Goal: Task Accomplishment & Management: Use online tool/utility

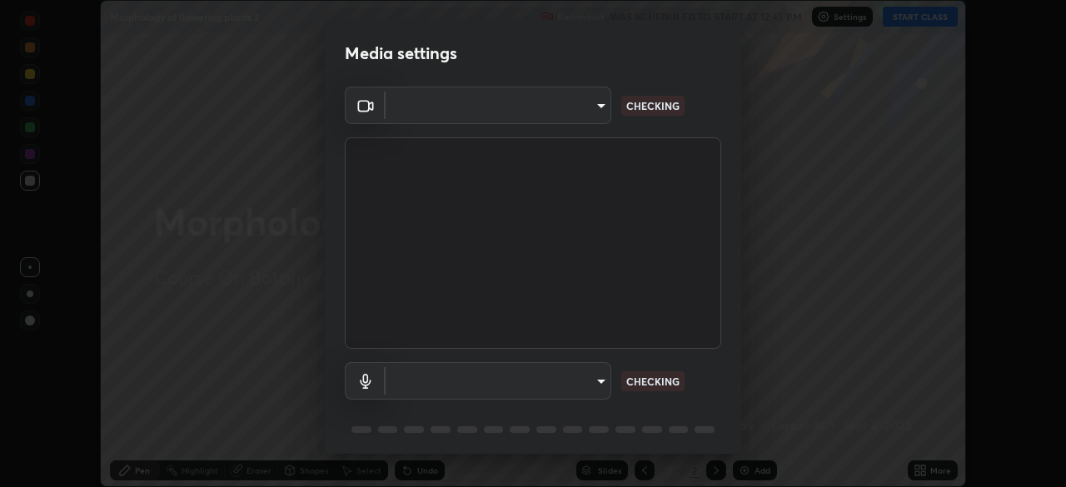
scroll to position [487, 1066]
type input "72dbdc4cc3b3af6bca7f1e75d083a577e9752a5e240e0ef97287b3c987c4367e"
click at [630, 377] on p "NO FEED" at bounding box center [647, 381] width 43 height 15
click at [585, 384] on body "Erase all Morphology of flowering plants 2 Recording WAS SCHEDULED TO START AT …" at bounding box center [533, 243] width 1066 height 487
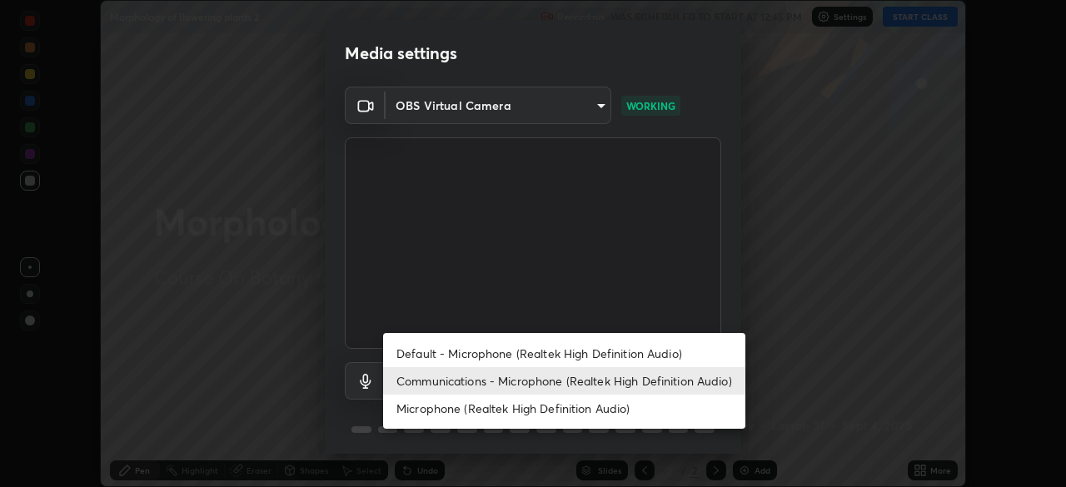
click at [599, 355] on li "Default - Microphone (Realtek High Definition Audio)" at bounding box center [564, 353] width 362 height 27
type input "default"
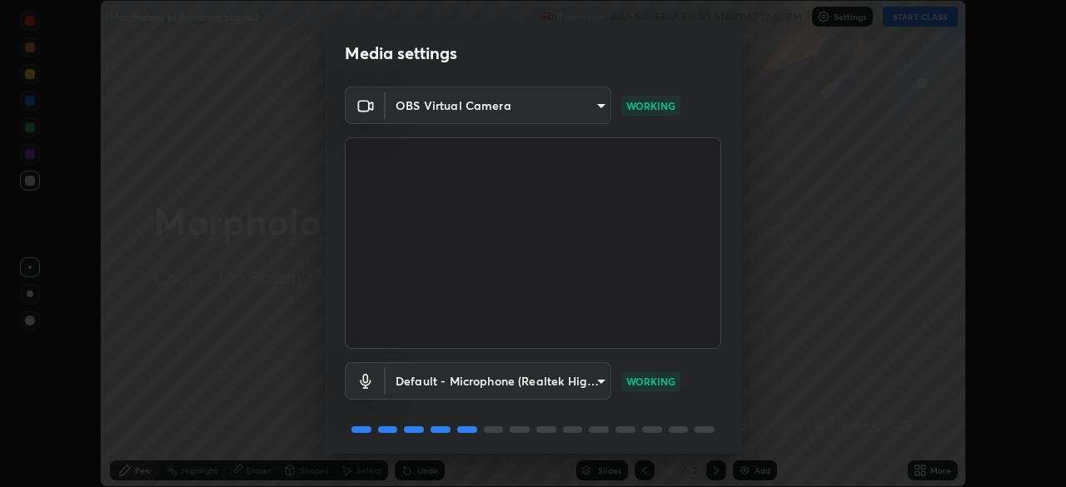
scroll to position [59, 0]
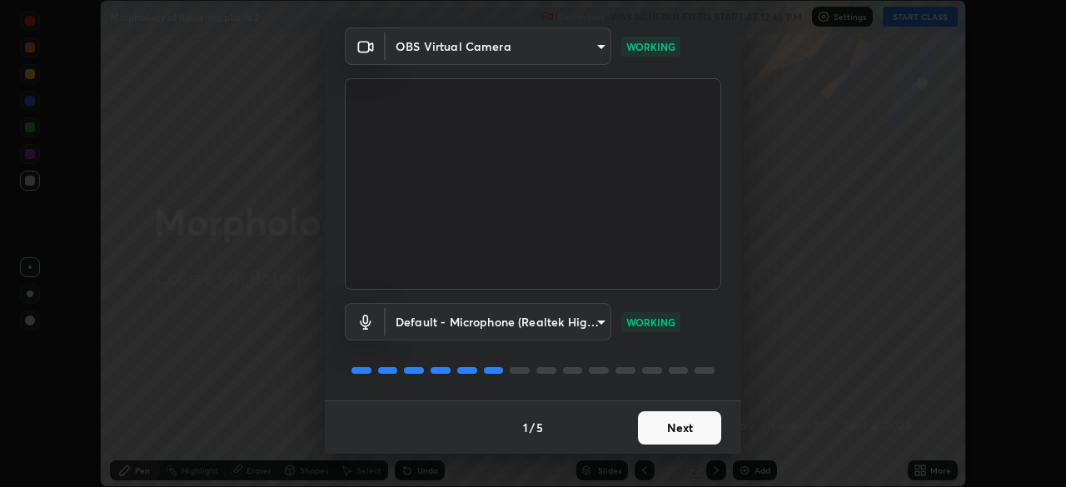
click at [648, 422] on button "Next" at bounding box center [679, 427] width 83 height 33
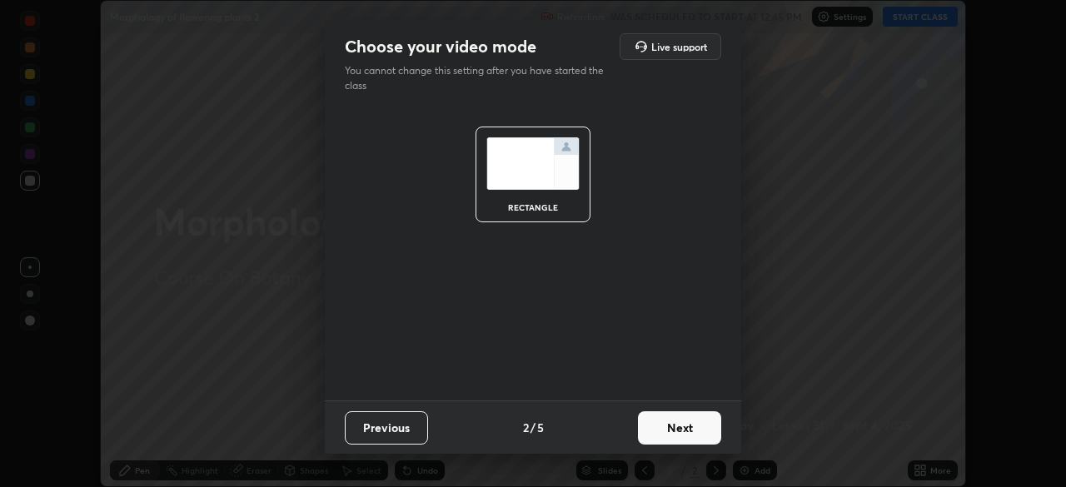
scroll to position [0, 0]
click at [660, 429] on button "Next" at bounding box center [679, 427] width 83 height 33
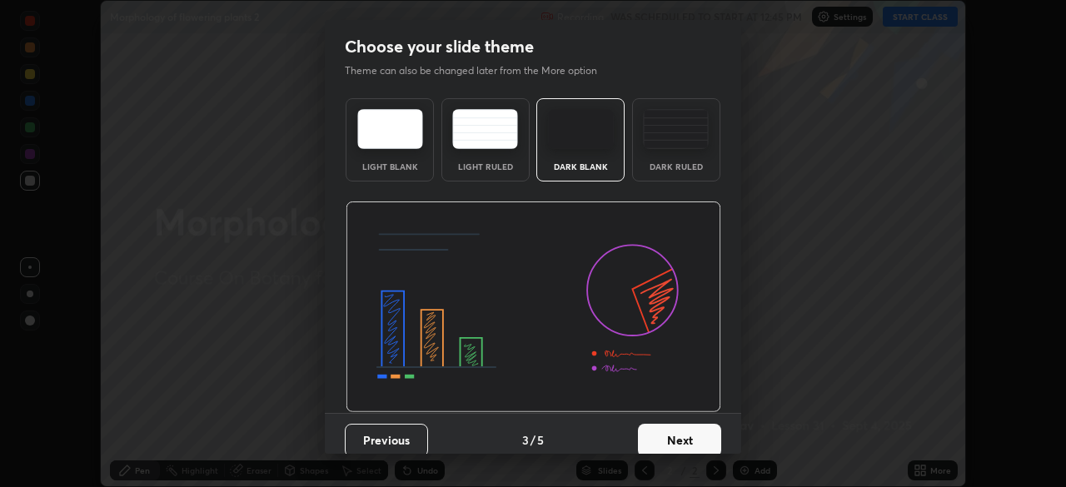
click at [660, 426] on button "Next" at bounding box center [679, 440] width 83 height 33
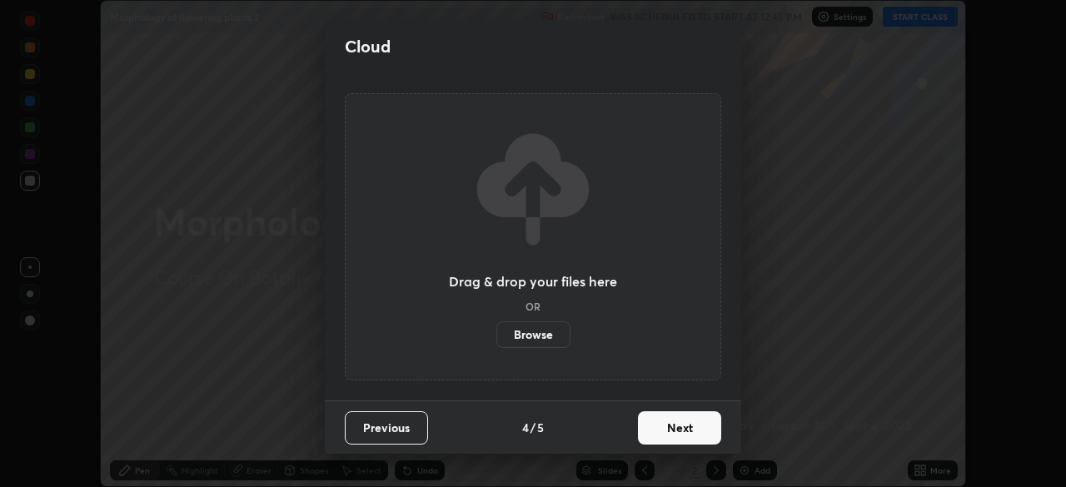
click at [662, 430] on button "Next" at bounding box center [679, 427] width 83 height 33
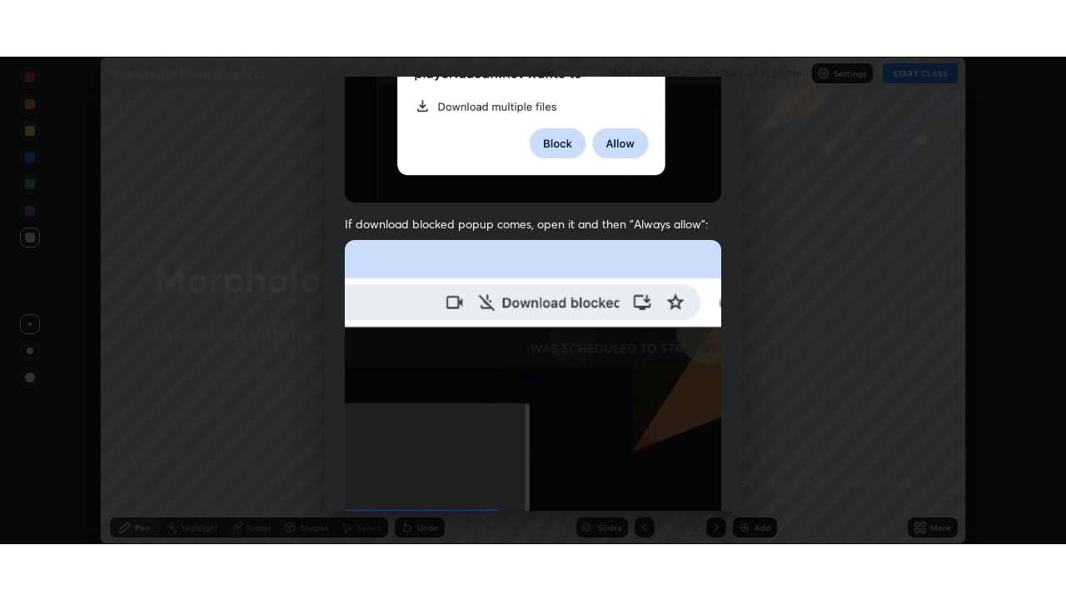
scroll to position [399, 0]
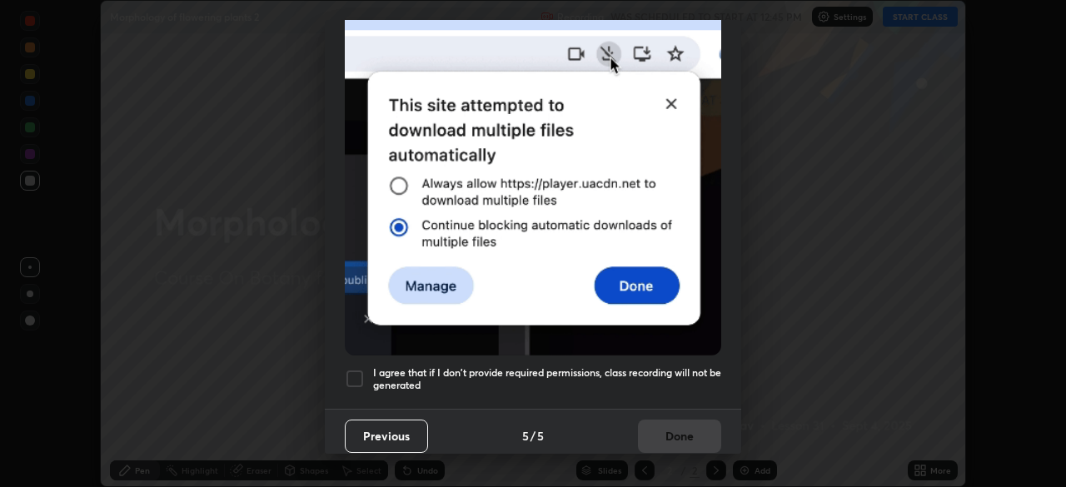
click at [643, 376] on h5 "I agree that if I don't provide required permissions, class recording will not …" at bounding box center [547, 379] width 348 height 26
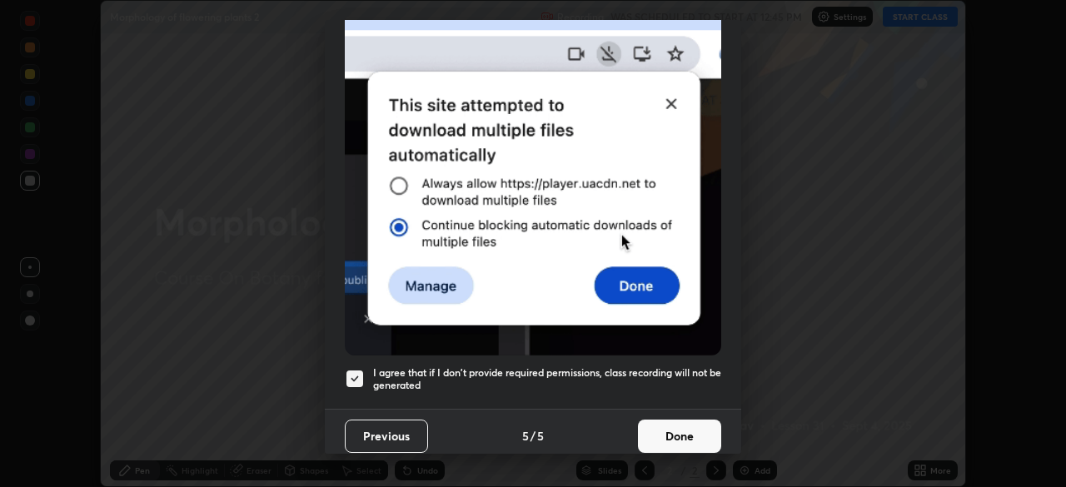
click at [652, 423] on button "Done" at bounding box center [679, 436] width 83 height 33
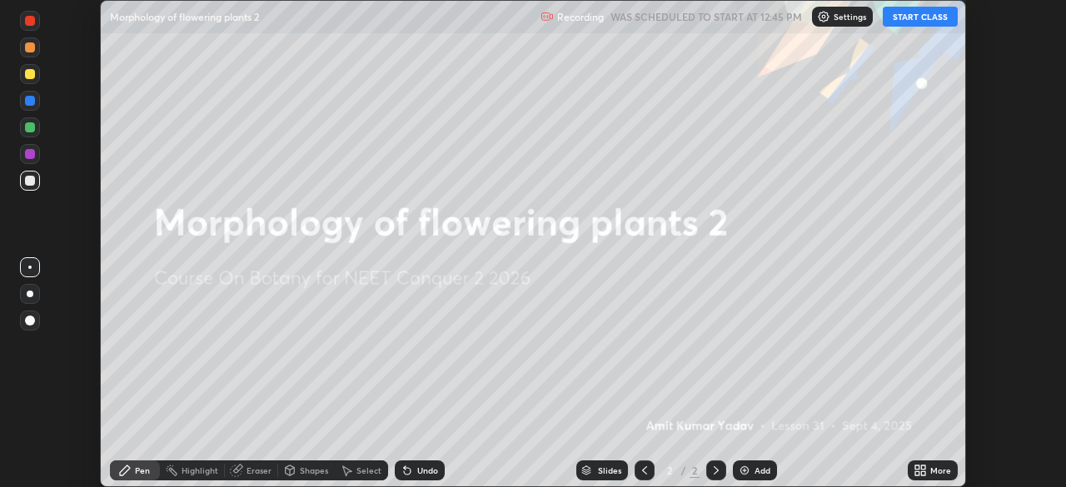
click at [904, 22] on button "START CLASS" at bounding box center [920, 17] width 75 height 20
click at [937, 472] on div "More" at bounding box center [940, 470] width 21 height 8
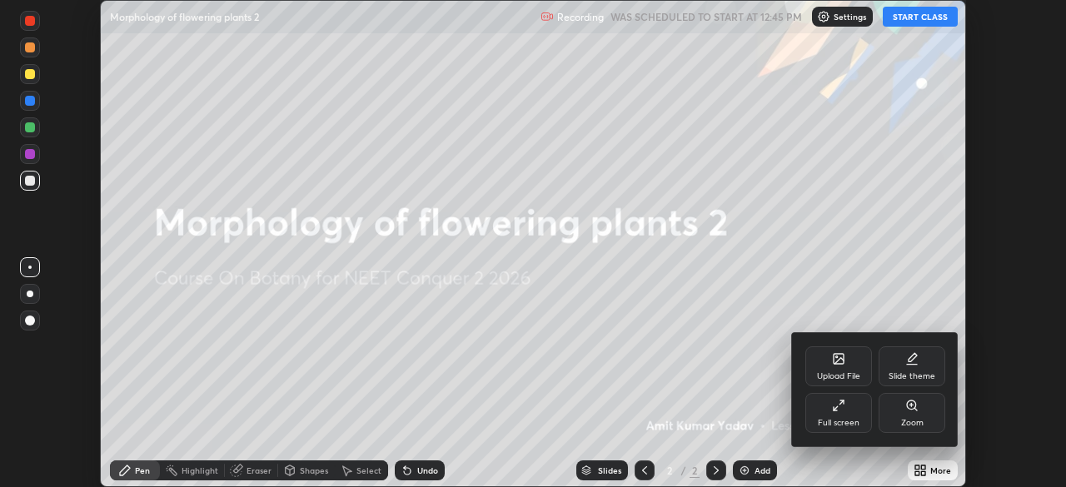
click at [856, 409] on div "Full screen" at bounding box center [838, 413] width 67 height 40
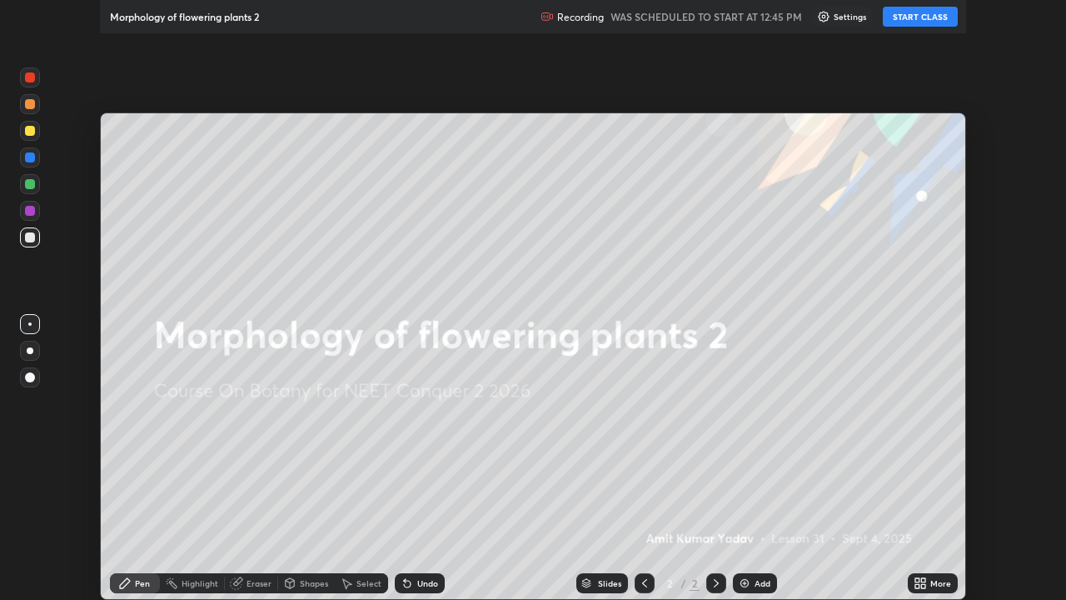
scroll to position [600, 1066]
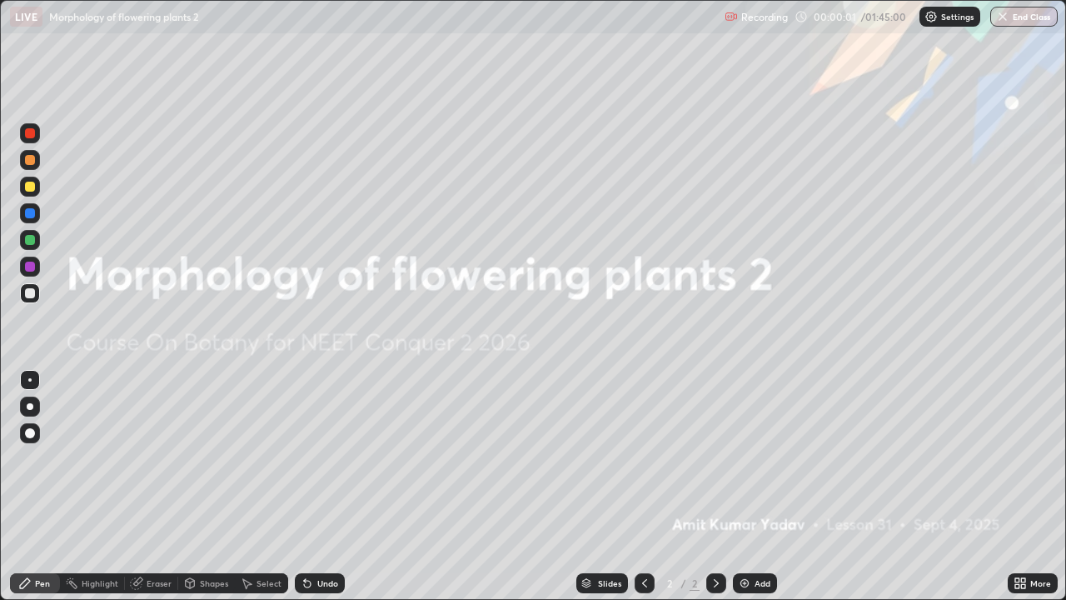
click at [761, 486] on div "Add" at bounding box center [763, 583] width 16 height 8
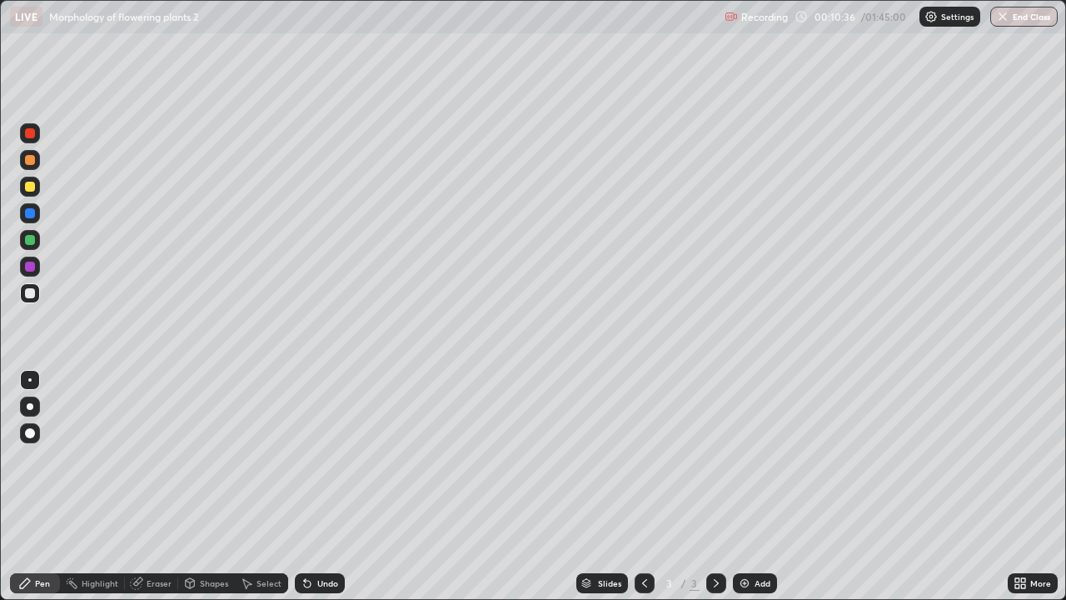
click at [151, 486] on div "Eraser" at bounding box center [159, 583] width 25 height 8
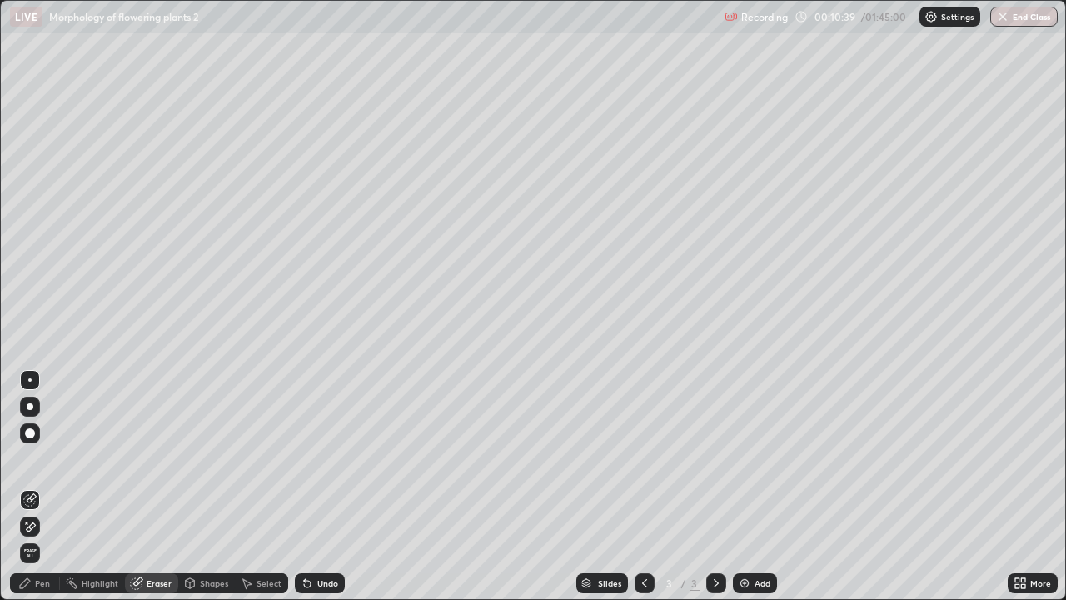
click at [47, 486] on div "Pen" at bounding box center [42, 583] width 15 height 8
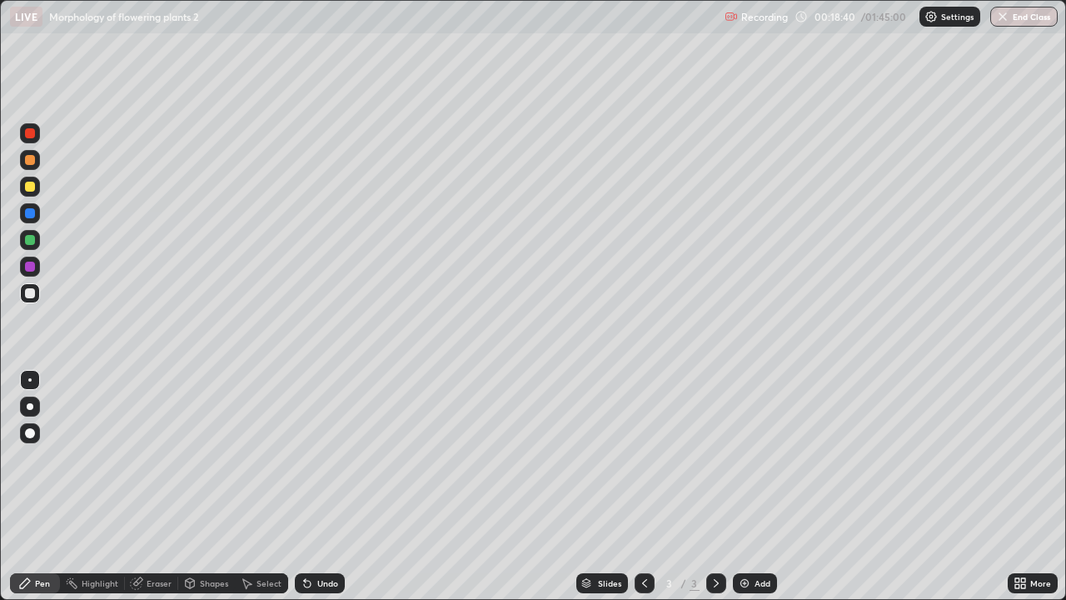
click at [765, 486] on div "Add" at bounding box center [763, 583] width 16 height 8
click at [318, 486] on div "Undo" at bounding box center [327, 583] width 21 height 8
click at [320, 486] on div "Undo" at bounding box center [327, 583] width 21 height 8
click at [326, 486] on div "Undo" at bounding box center [327, 583] width 21 height 8
click at [167, 486] on div "Eraser" at bounding box center [159, 583] width 25 height 8
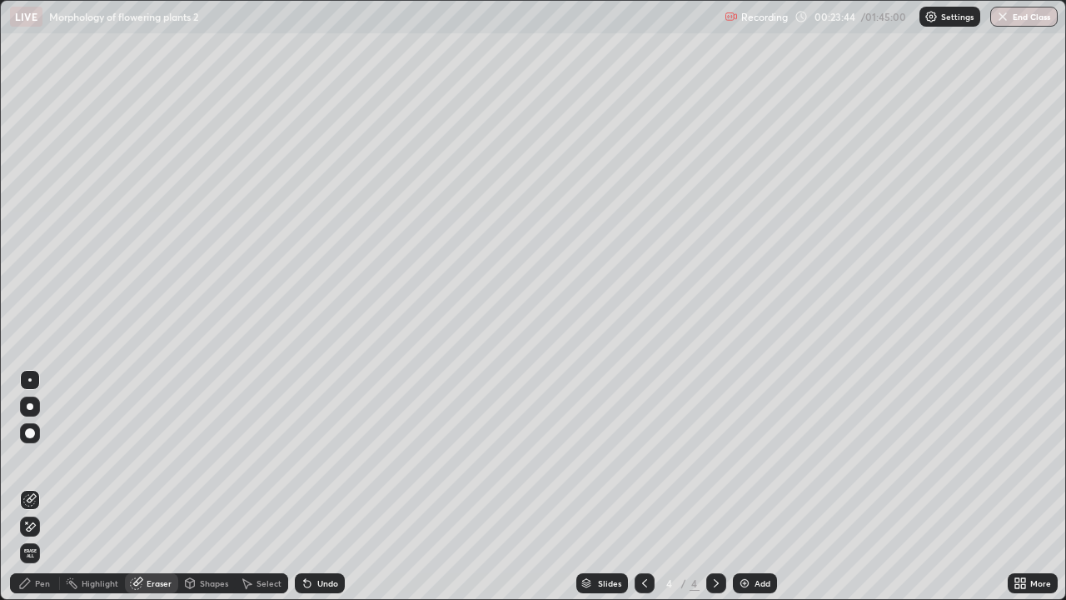
click at [42, 486] on div "Pen" at bounding box center [42, 583] width 15 height 8
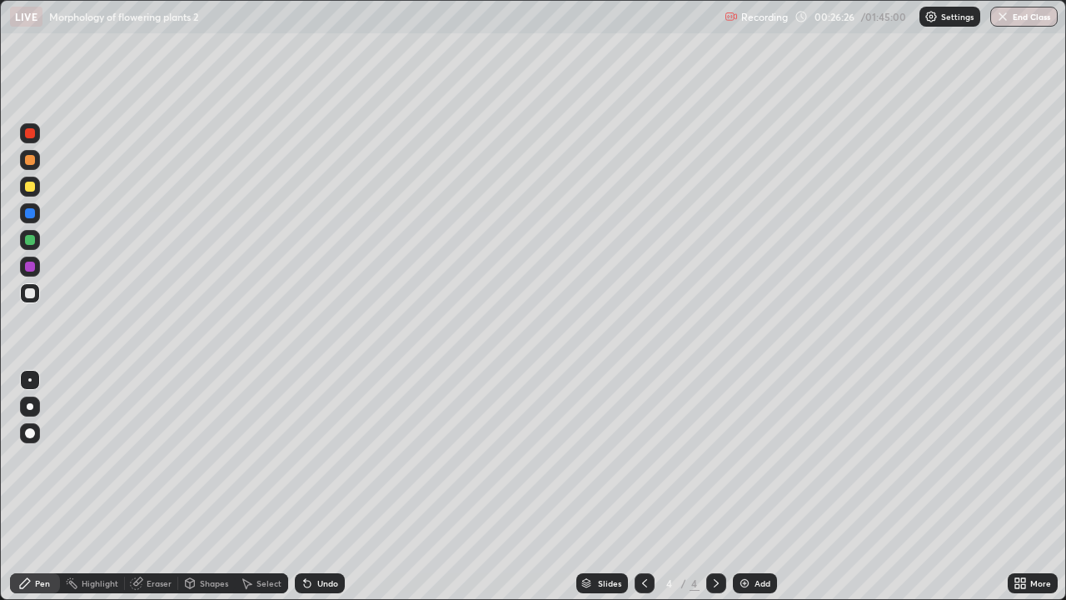
click at [326, 486] on div "Undo" at bounding box center [327, 583] width 21 height 8
click at [333, 486] on div "Undo" at bounding box center [327, 583] width 21 height 8
click at [325, 486] on div "Undo" at bounding box center [327, 583] width 21 height 8
click at [169, 486] on div "Eraser" at bounding box center [151, 583] width 53 height 20
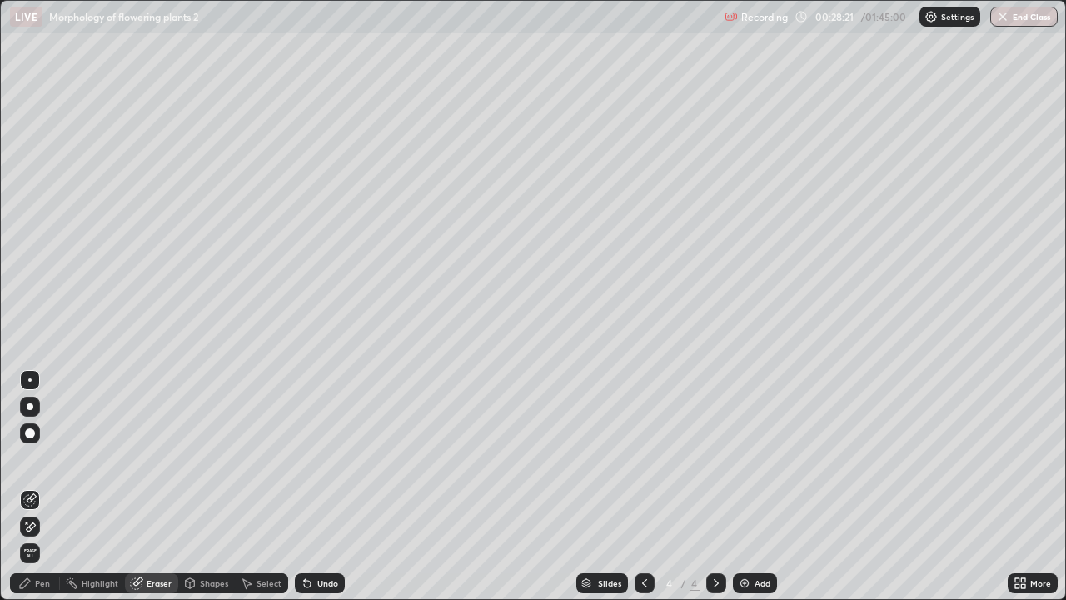
click at [47, 486] on div "Pen" at bounding box center [42, 583] width 15 height 8
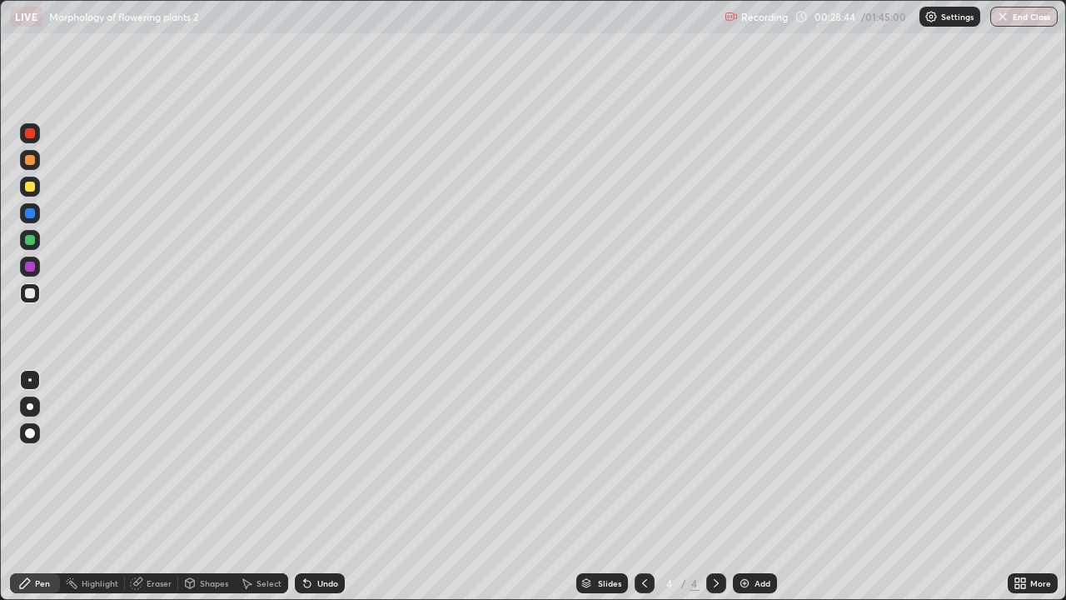
click at [172, 486] on div "Eraser" at bounding box center [151, 583] width 53 height 20
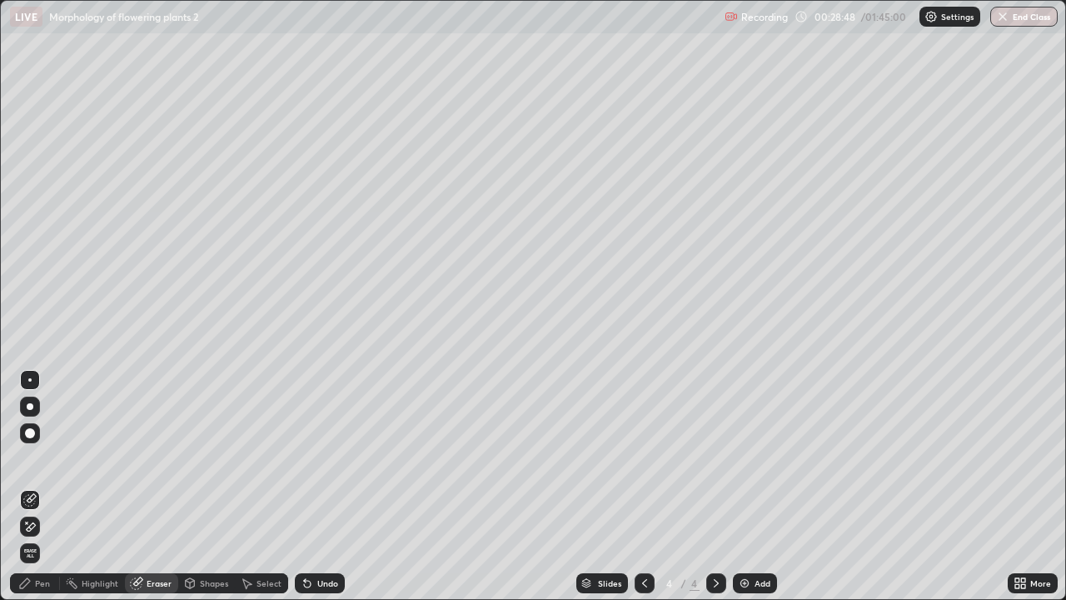
click at [47, 486] on div "Pen" at bounding box center [35, 583] width 50 height 20
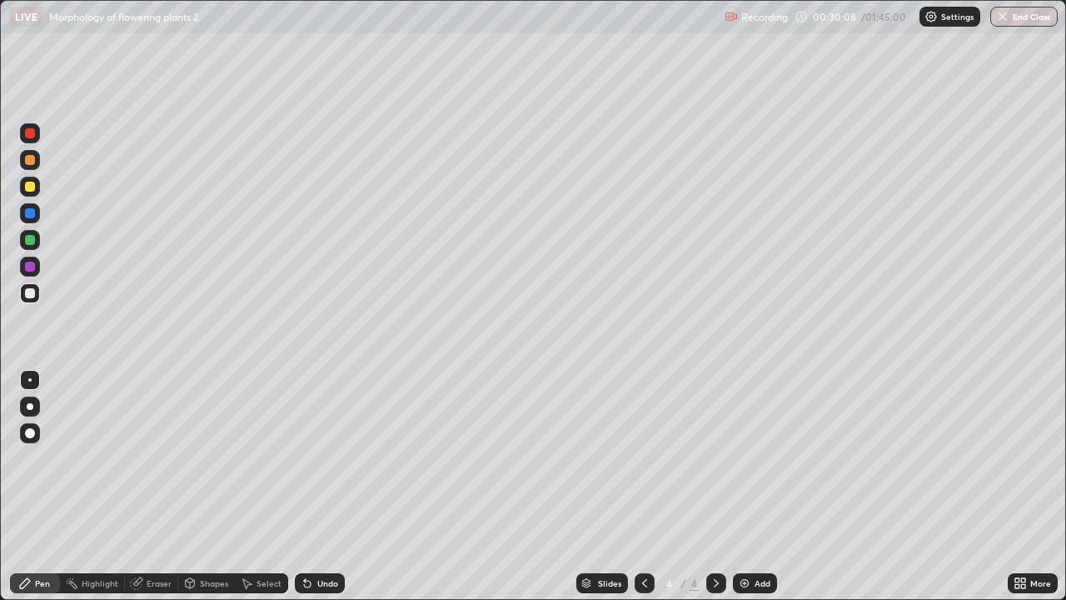
click at [167, 486] on div "Eraser" at bounding box center [159, 583] width 25 height 8
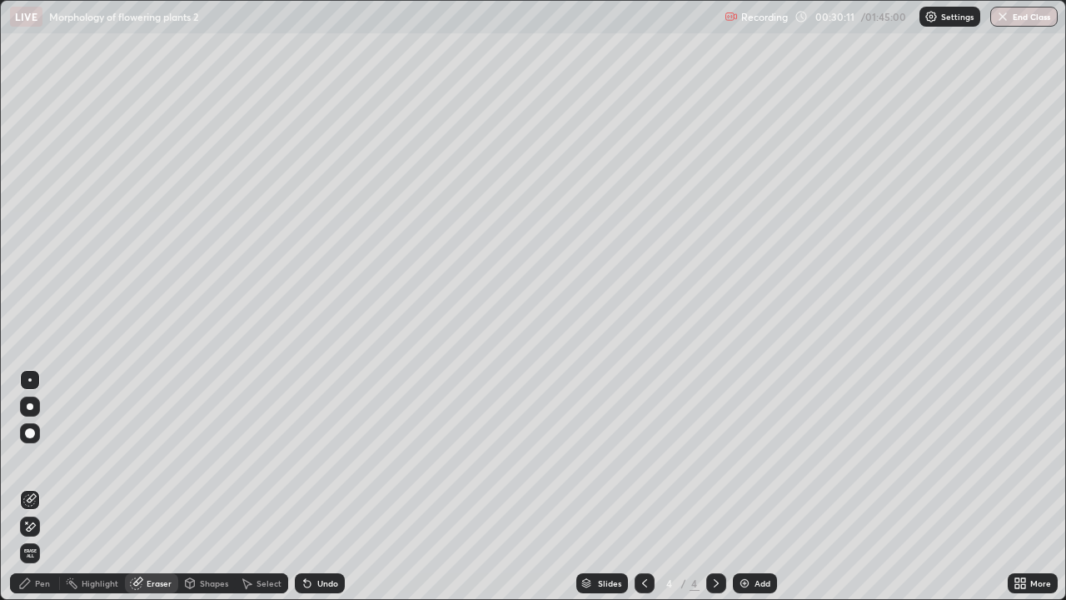
click at [52, 486] on div "Pen" at bounding box center [35, 583] width 50 height 20
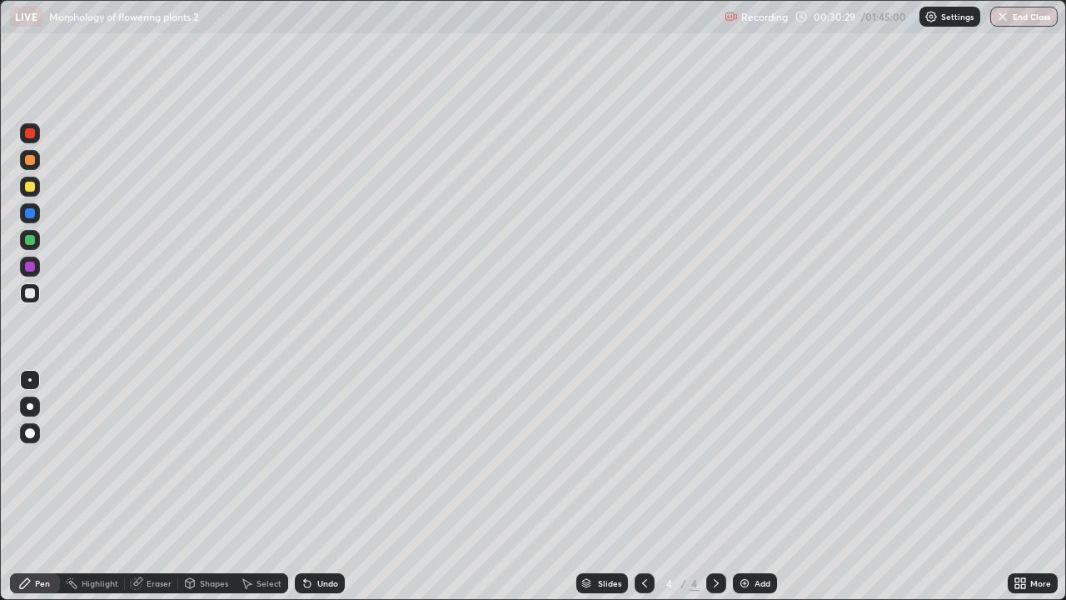
click at [161, 486] on div "Eraser" at bounding box center [151, 583] width 53 height 20
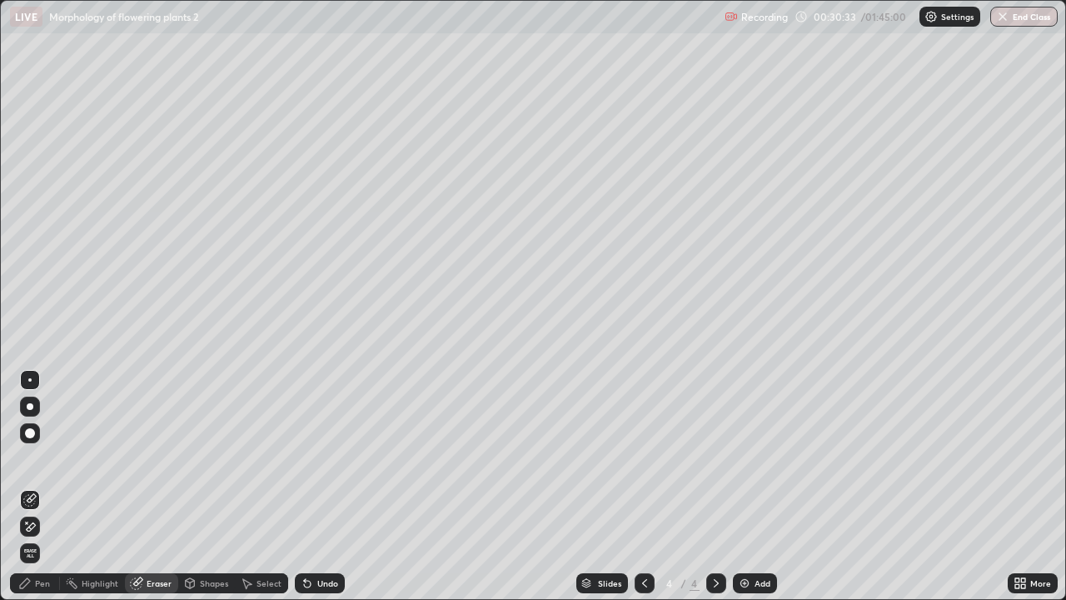
click at [46, 486] on div "Pen" at bounding box center [42, 583] width 15 height 8
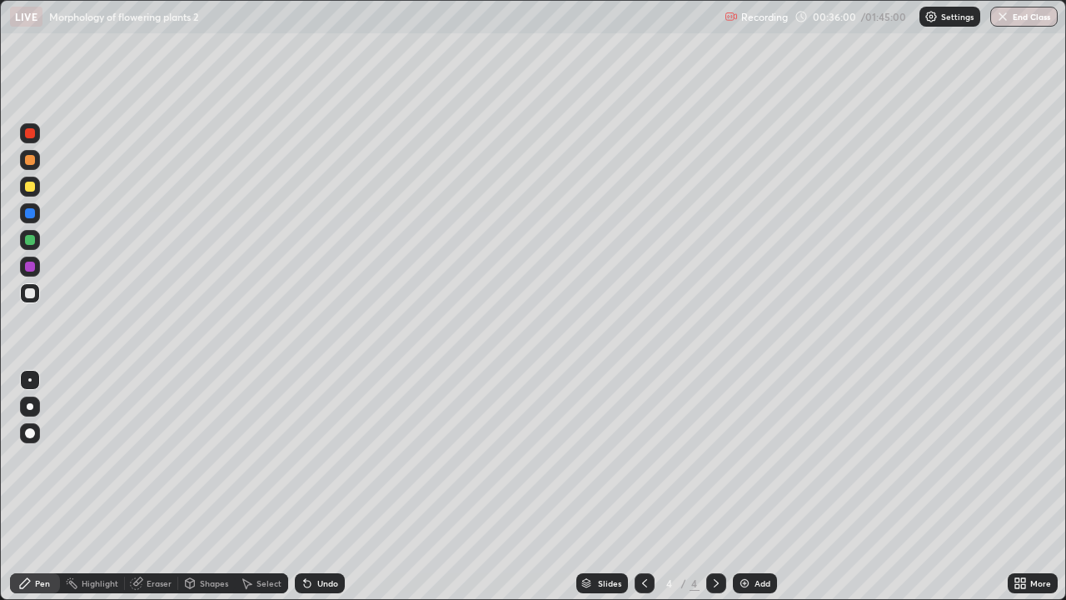
click at [760, 486] on div "Add" at bounding box center [755, 583] width 44 height 20
click at [332, 486] on div "Undo" at bounding box center [327, 583] width 21 height 8
click at [331, 486] on div "Undo" at bounding box center [327, 583] width 21 height 8
click at [333, 486] on div "Undo" at bounding box center [327, 583] width 21 height 8
click at [331, 486] on div "Undo" at bounding box center [320, 583] width 50 height 20
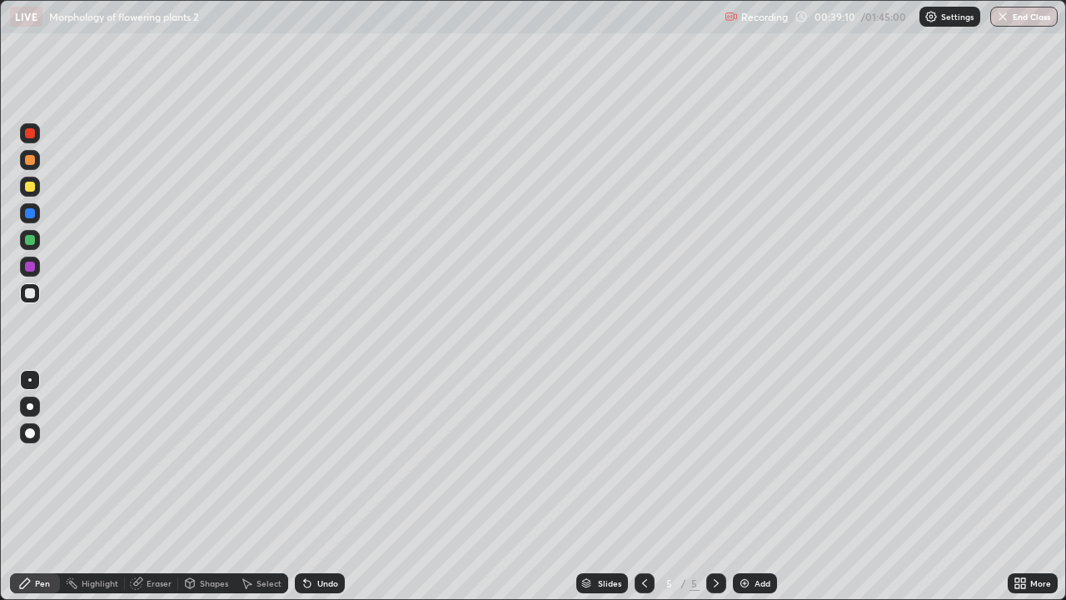
click at [333, 486] on div "Undo" at bounding box center [320, 583] width 50 height 20
click at [744, 486] on img at bounding box center [744, 582] width 13 height 13
click at [637, 486] on div at bounding box center [645, 583] width 20 height 20
click at [723, 486] on div at bounding box center [716, 582] width 20 height 33
click at [735, 486] on div "Add" at bounding box center [755, 583] width 44 height 20
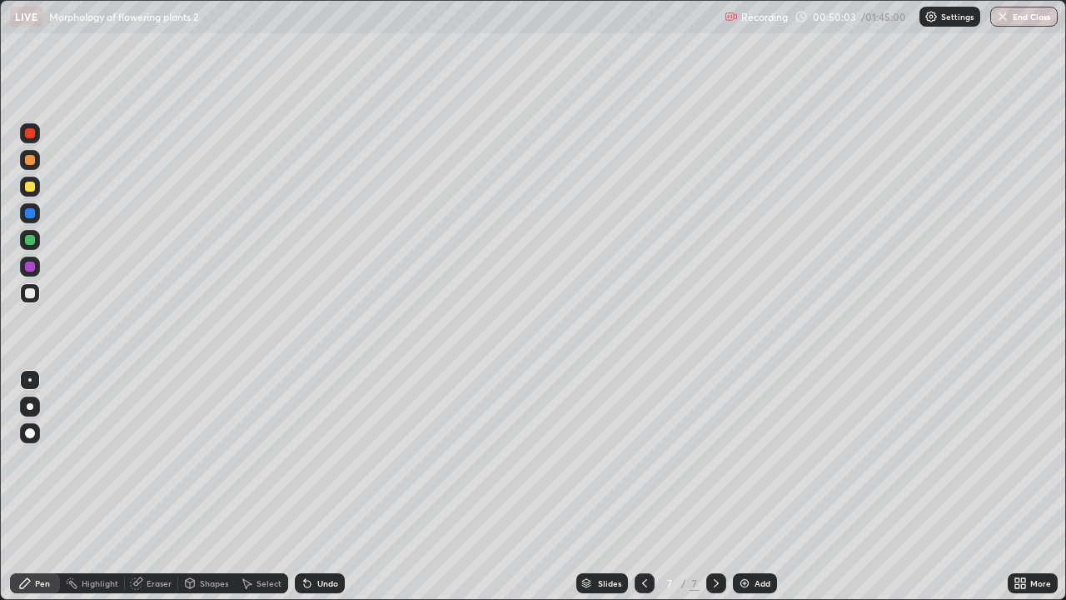
click at [326, 486] on div "Undo" at bounding box center [327, 583] width 21 height 8
click at [328, 486] on div "Undo" at bounding box center [327, 583] width 21 height 8
click at [162, 486] on div "Eraser" at bounding box center [151, 583] width 53 height 20
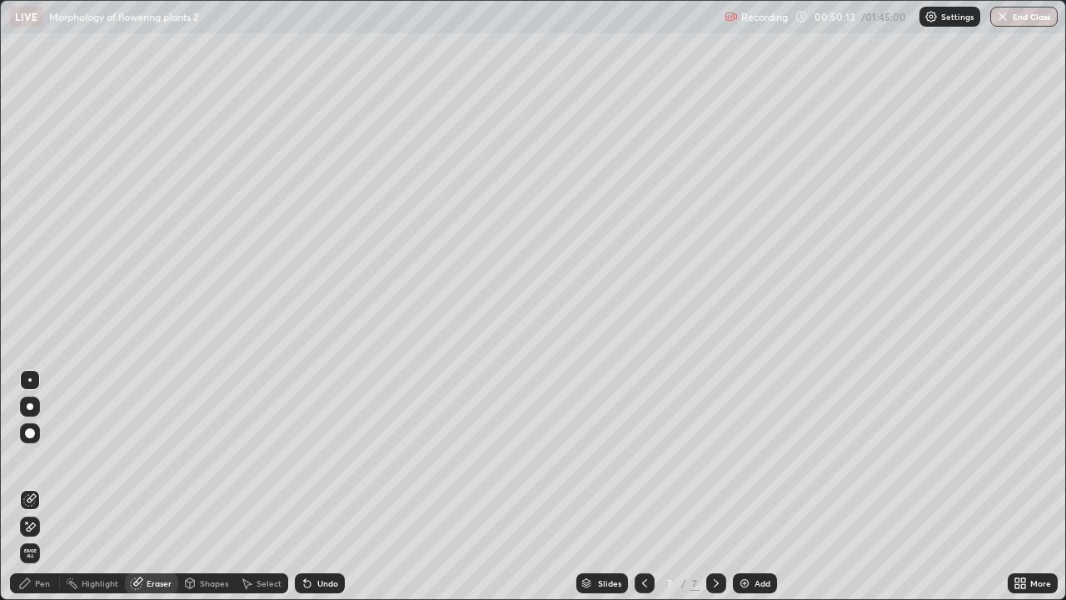
click at [47, 486] on div "Pen" at bounding box center [42, 583] width 15 height 8
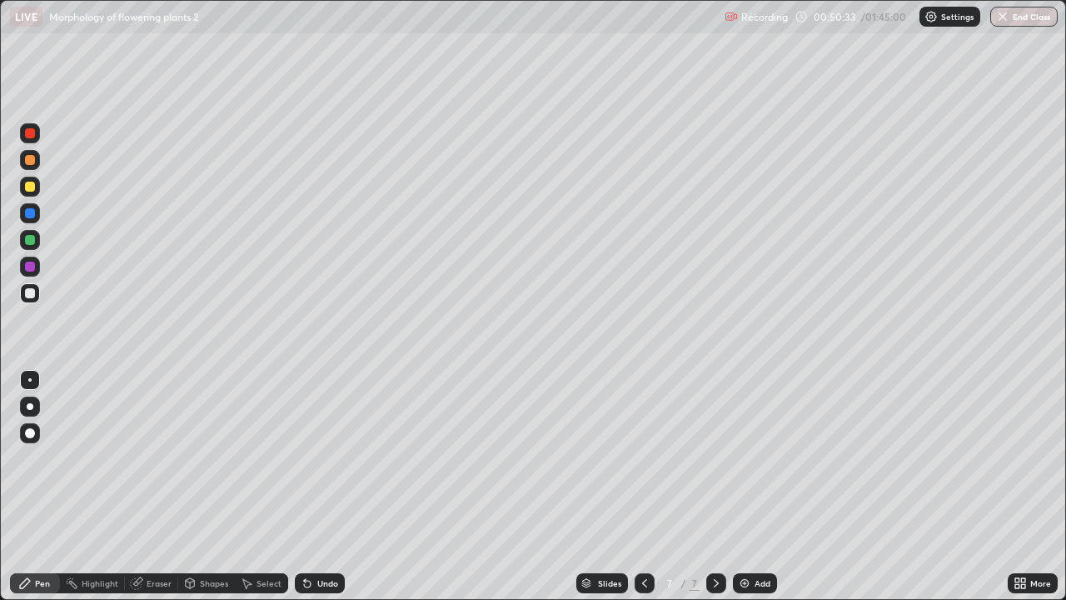
click at [138, 486] on icon at bounding box center [137, 581] width 9 height 8
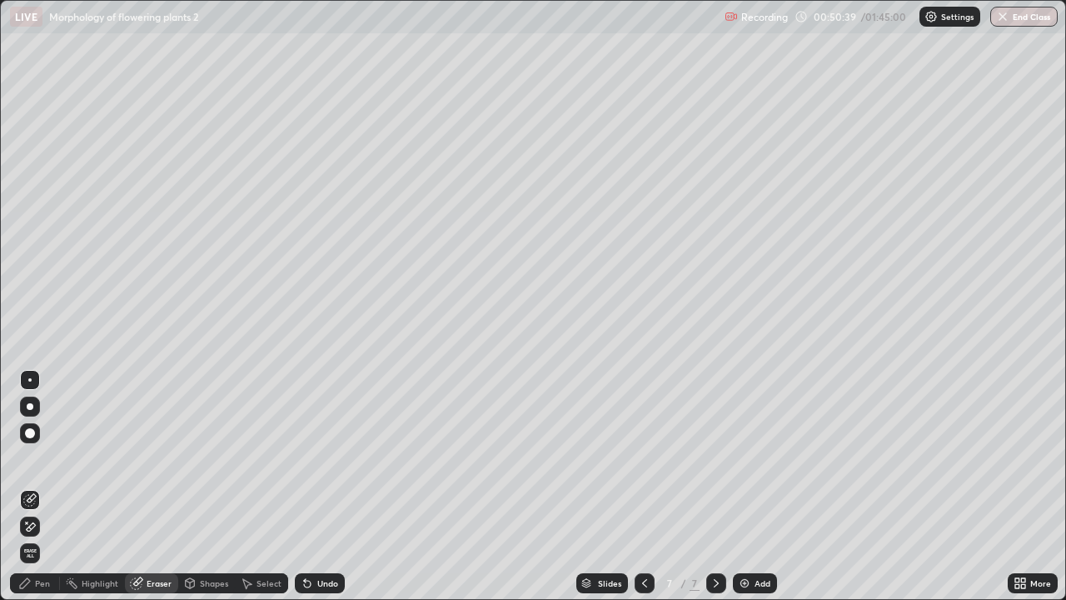
click at [50, 486] on div "Pen" at bounding box center [35, 583] width 50 height 20
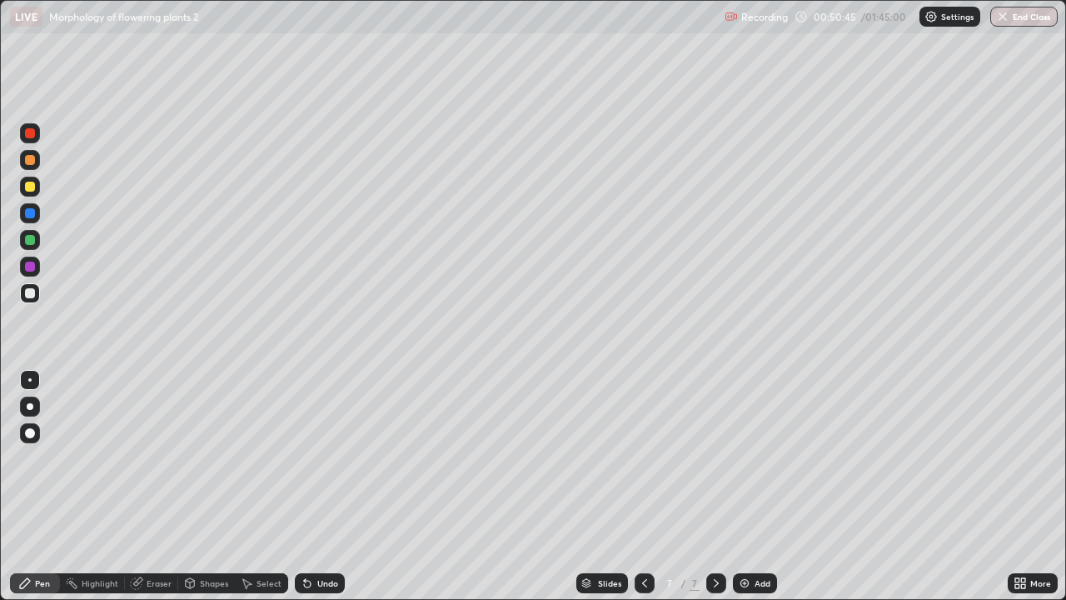
click at [142, 486] on icon at bounding box center [136, 582] width 13 height 13
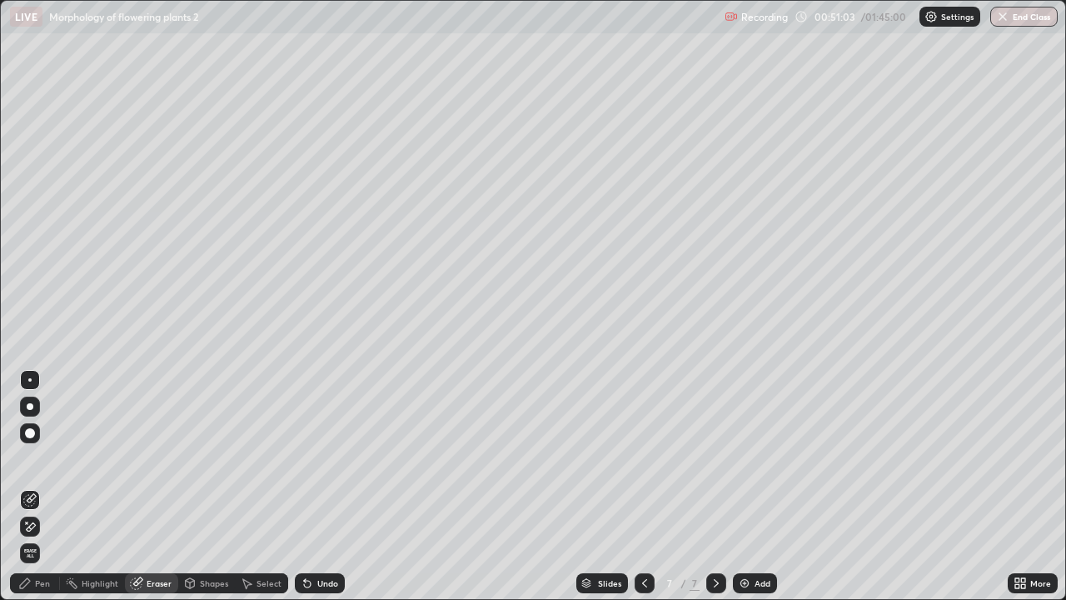
click at [52, 486] on div "Pen" at bounding box center [35, 583] width 50 height 20
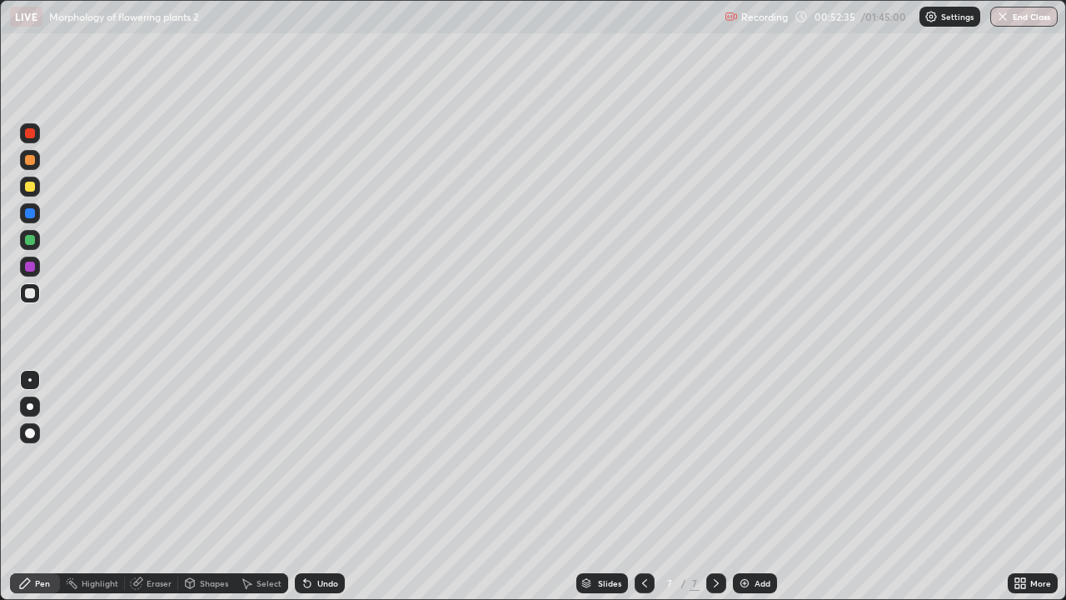
click at [163, 486] on div "Eraser" at bounding box center [159, 583] width 25 height 8
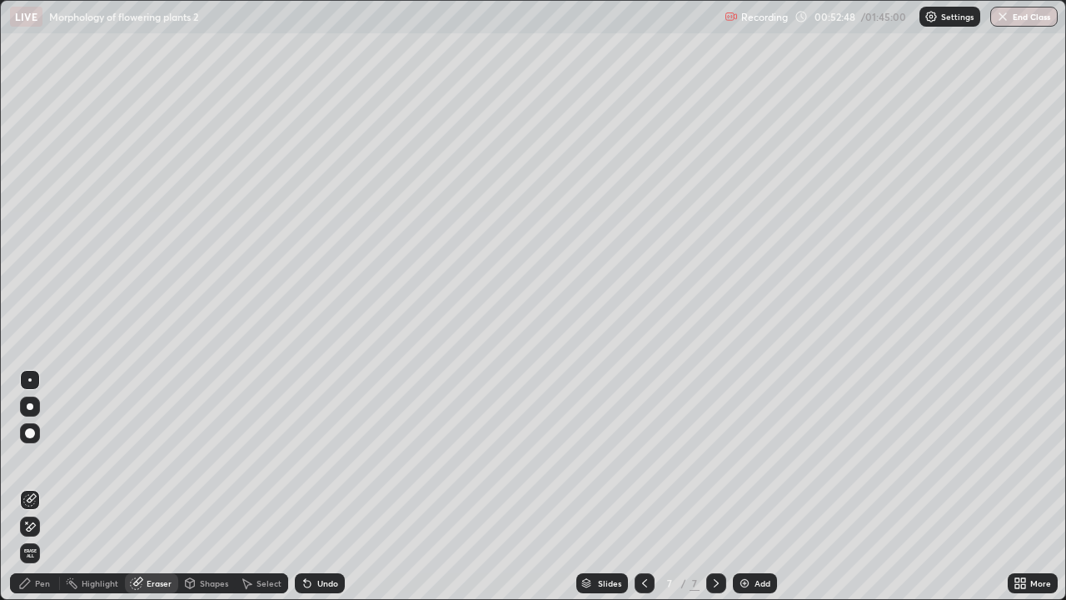
click at [47, 486] on div "Pen" at bounding box center [35, 583] width 50 height 20
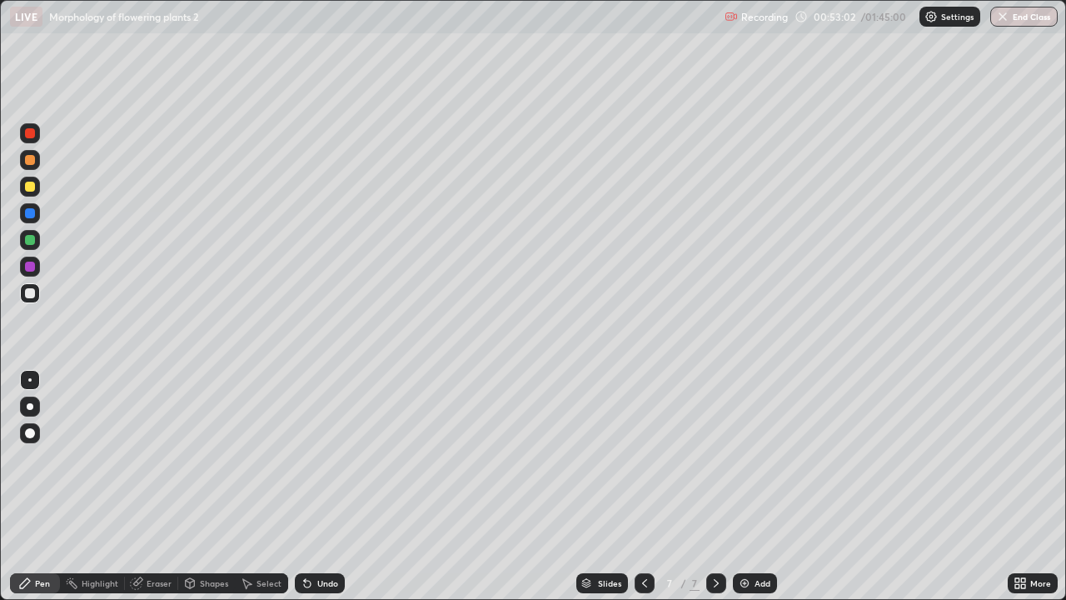
click at [161, 486] on div "Eraser" at bounding box center [159, 583] width 25 height 8
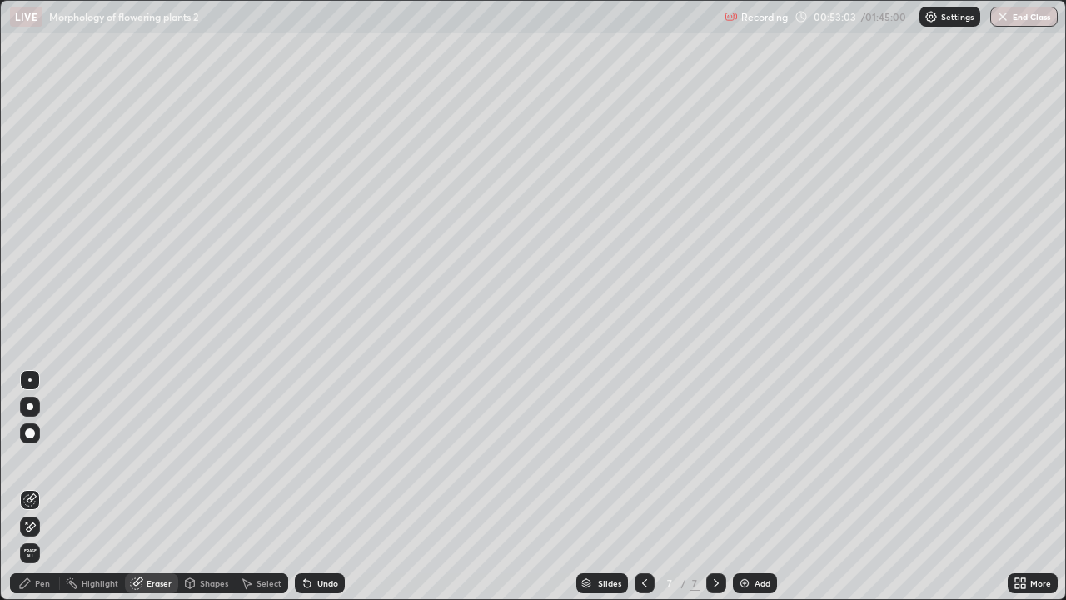
click at [275, 486] on div "Select" at bounding box center [269, 583] width 25 height 8
click at [322, 486] on div "Undo" at bounding box center [327, 583] width 21 height 8
click at [324, 486] on div "Undo" at bounding box center [327, 583] width 21 height 8
click at [50, 486] on div "Pen" at bounding box center [35, 583] width 50 height 20
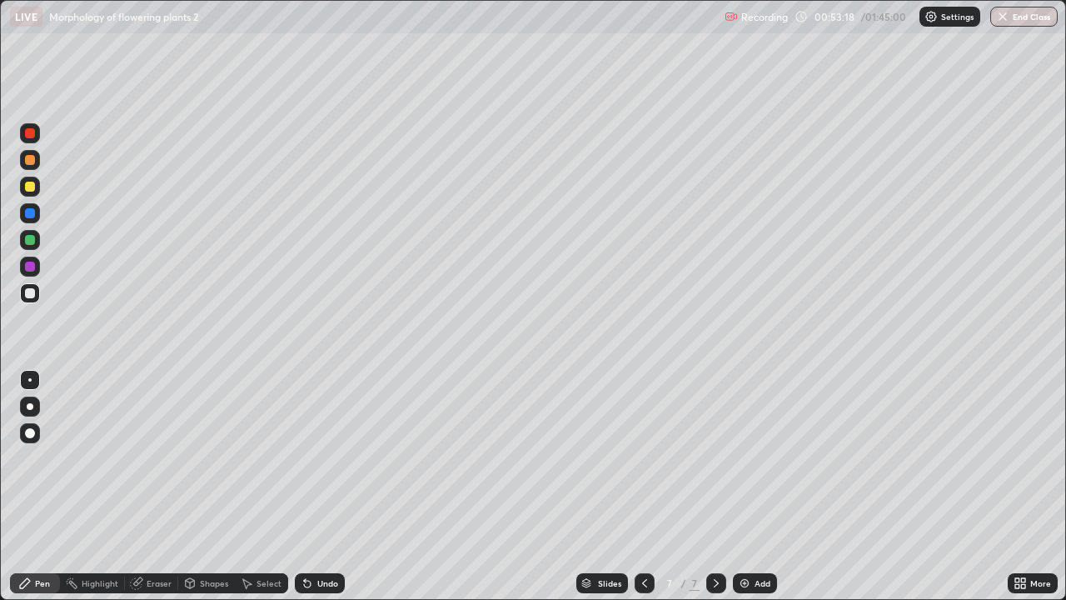
click at [161, 486] on div "Eraser" at bounding box center [159, 583] width 25 height 8
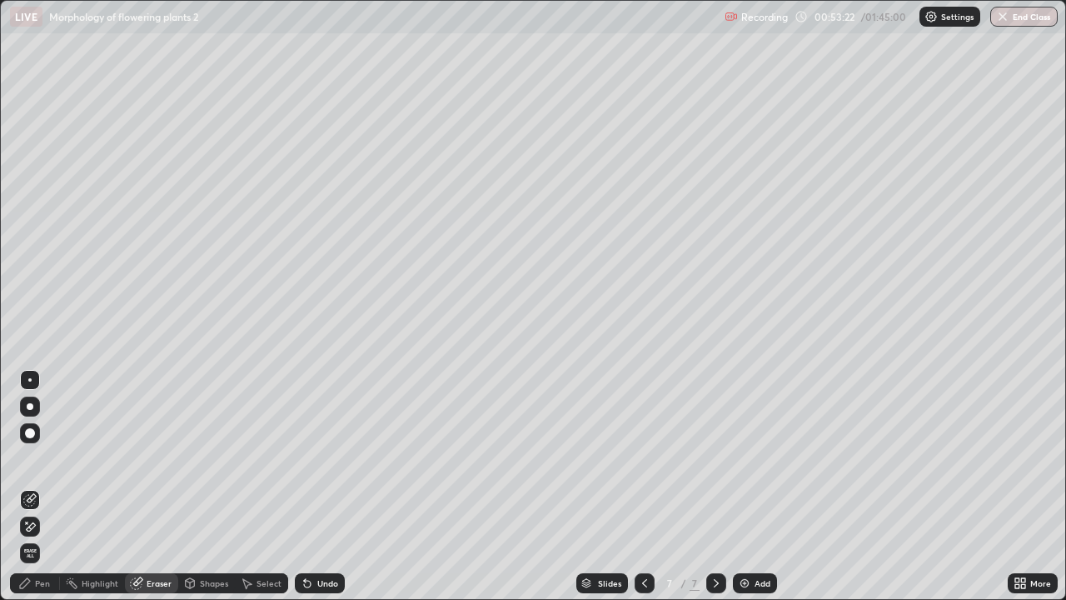
click at [52, 486] on div "Pen" at bounding box center [35, 583] width 50 height 20
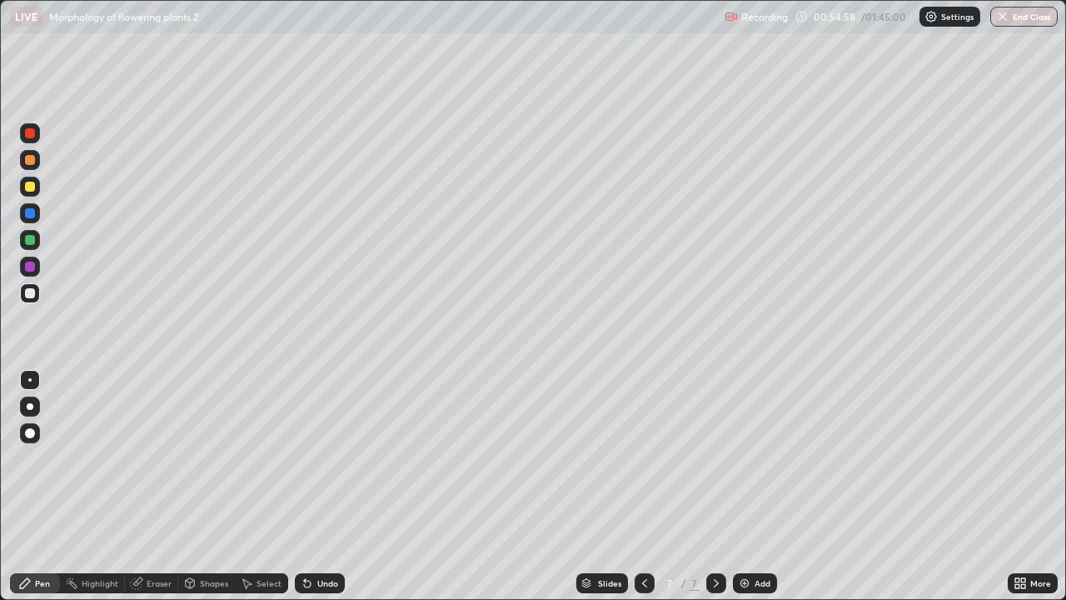
click at [163, 486] on div "Eraser" at bounding box center [159, 583] width 25 height 8
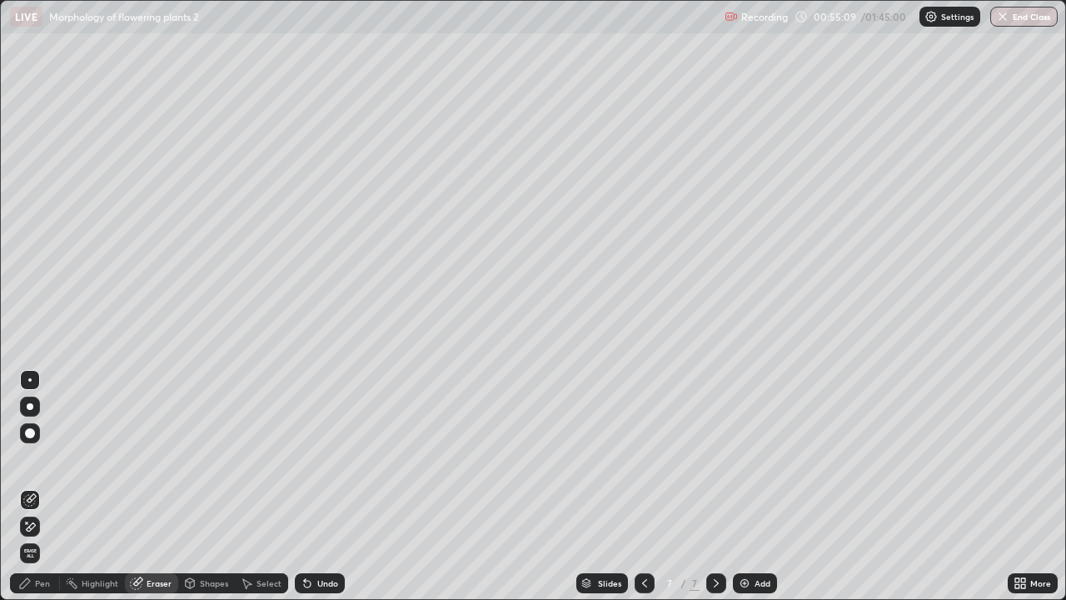
click at [152, 486] on div "Eraser" at bounding box center [159, 583] width 25 height 8
click at [43, 486] on div "Pen" at bounding box center [42, 583] width 15 height 8
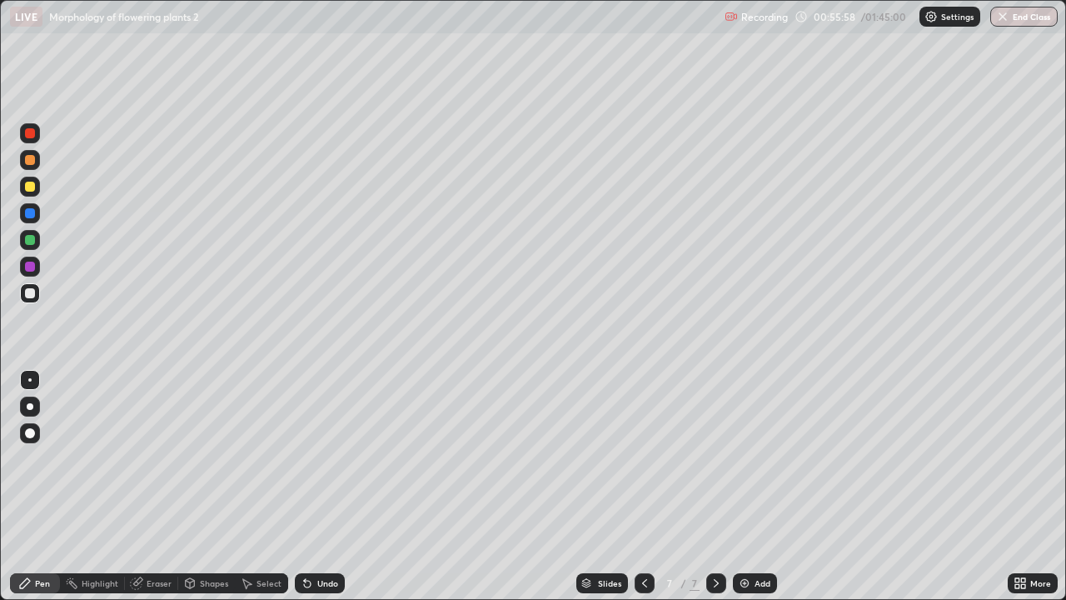
click at [159, 486] on div "Eraser" at bounding box center [151, 583] width 53 height 20
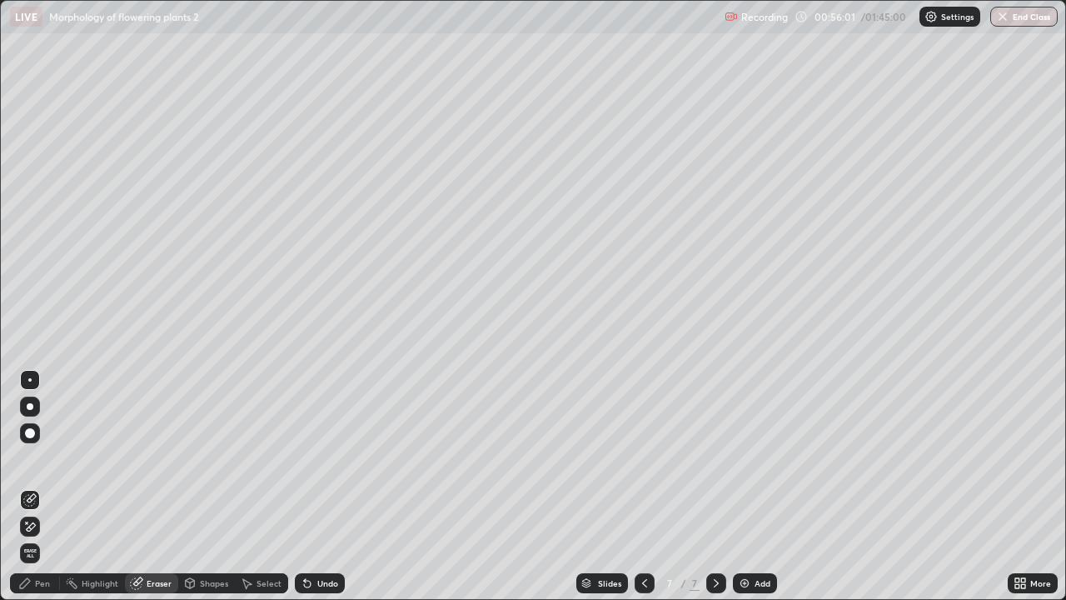
click at [48, 486] on div "Pen" at bounding box center [42, 583] width 15 height 8
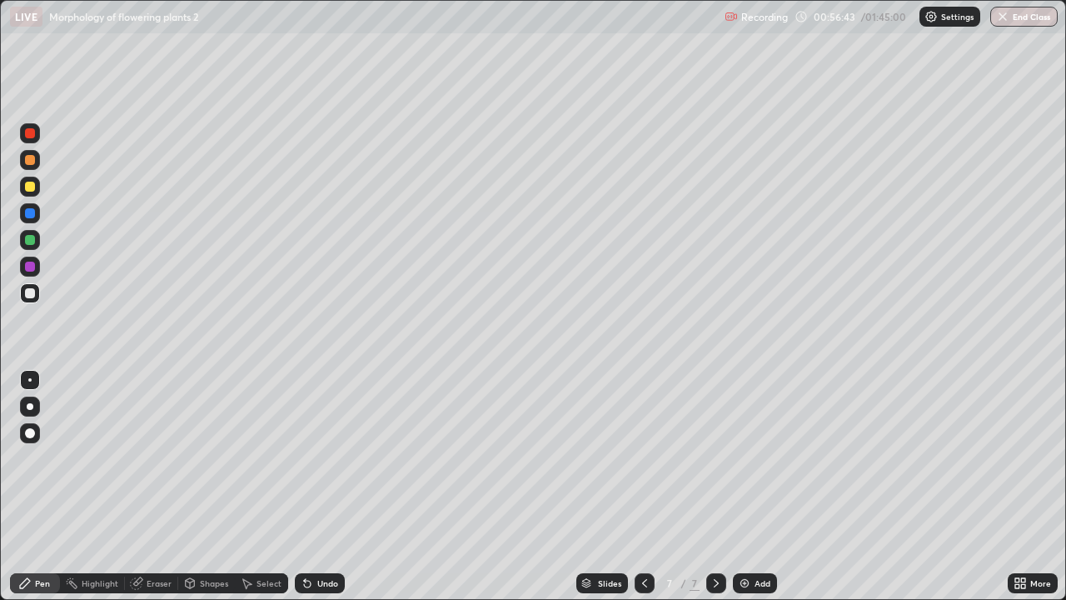
click at [169, 486] on div "Eraser" at bounding box center [159, 583] width 25 height 8
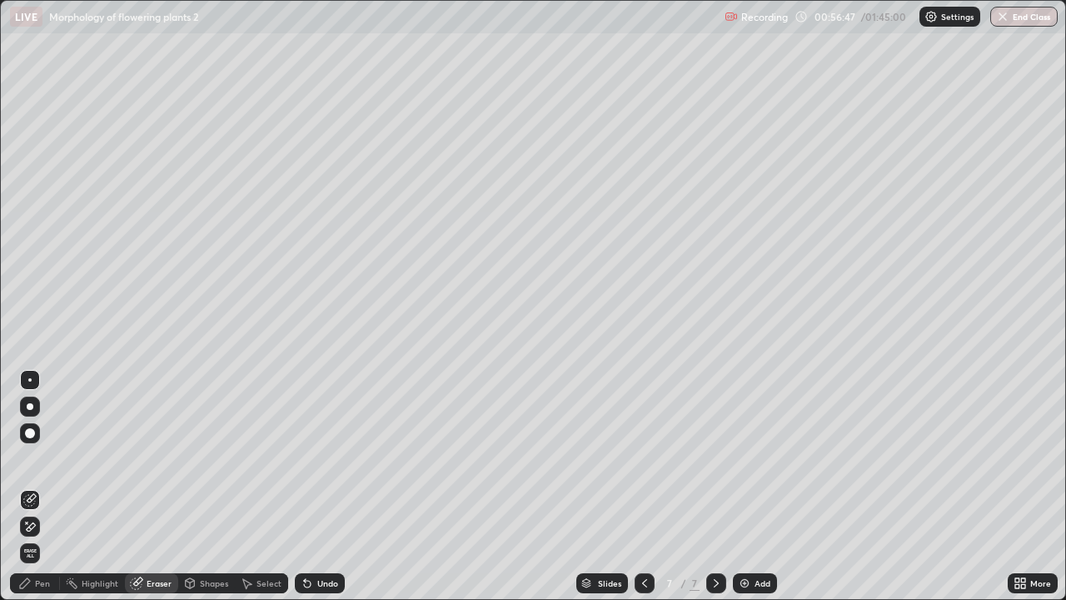
click at [47, 486] on div "Pen" at bounding box center [42, 583] width 15 height 8
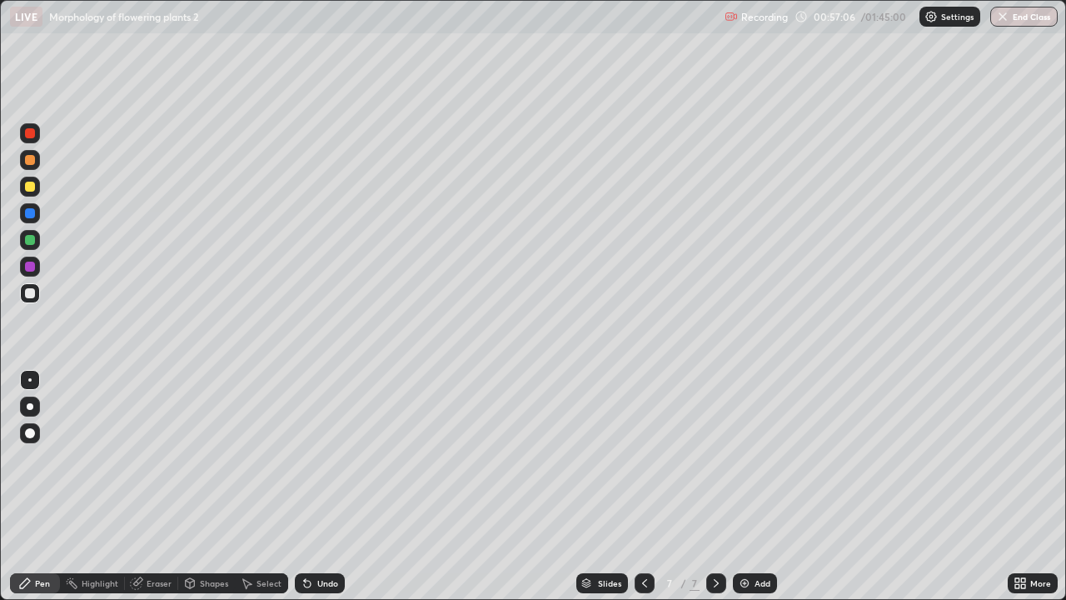
click at [336, 486] on div "Undo" at bounding box center [327, 583] width 21 height 8
click at [33, 296] on div at bounding box center [30, 293] width 10 height 10
click at [318, 486] on div "Undo" at bounding box center [327, 583] width 21 height 8
click at [320, 486] on div "Undo" at bounding box center [316, 582] width 57 height 33
click at [333, 486] on div "Undo" at bounding box center [327, 583] width 21 height 8
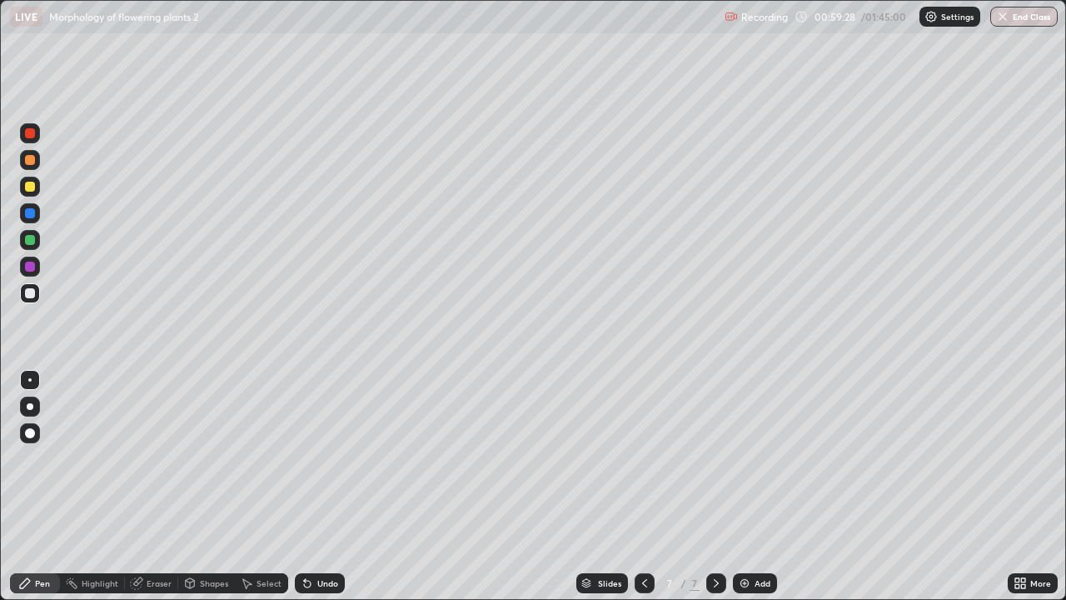
click at [331, 486] on div "Undo" at bounding box center [327, 583] width 21 height 8
click at [330, 486] on div "Undo" at bounding box center [327, 583] width 21 height 8
click at [161, 486] on div "Eraser" at bounding box center [159, 583] width 25 height 8
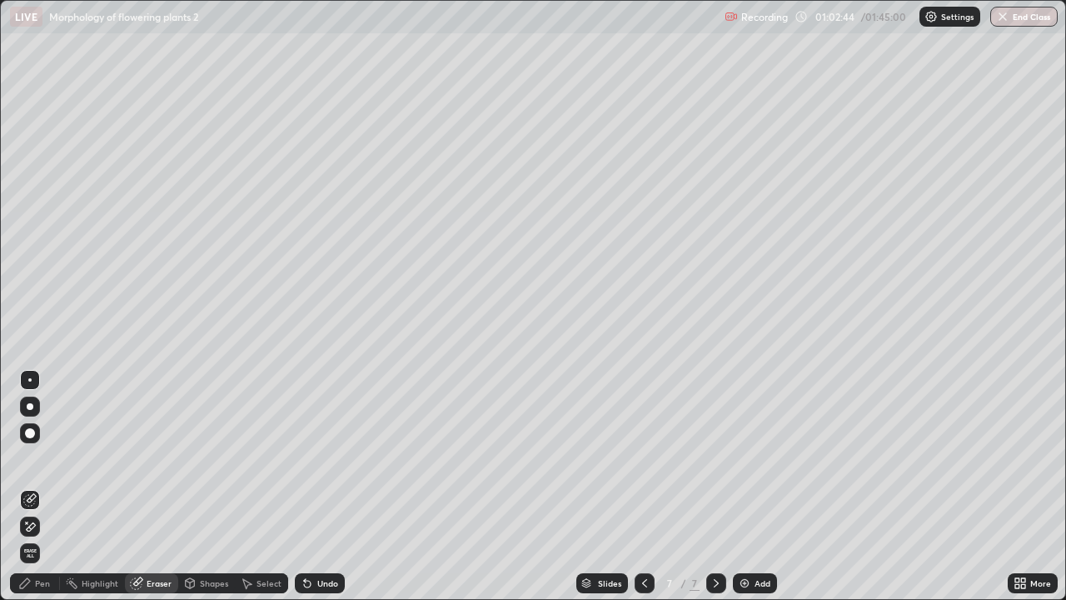
click at [47, 486] on div "Pen" at bounding box center [42, 583] width 15 height 8
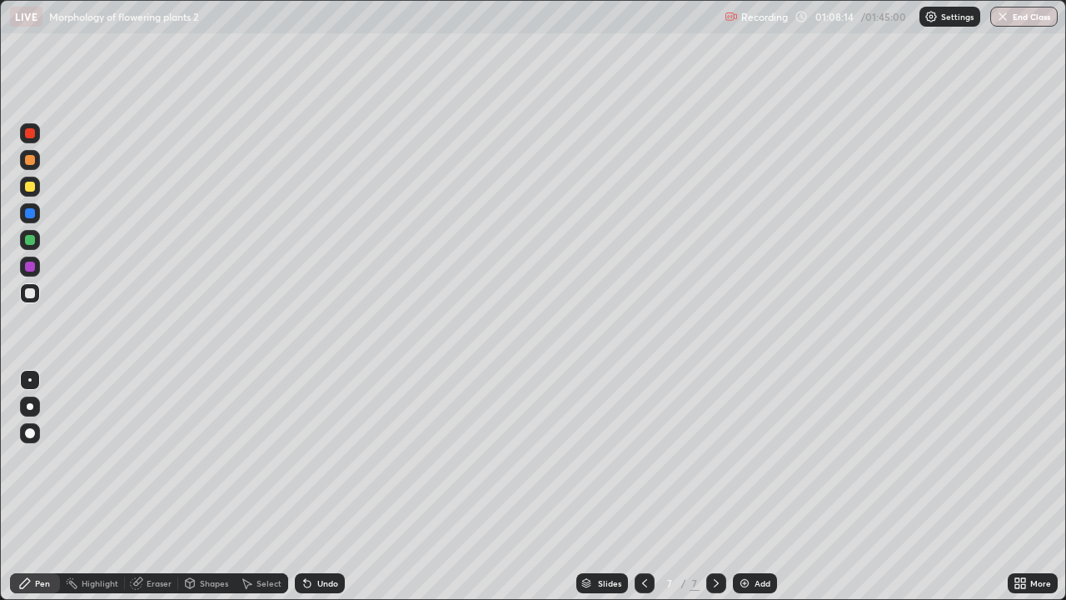
click at [762, 486] on div "Add" at bounding box center [763, 583] width 16 height 8
click at [330, 486] on div "Undo" at bounding box center [327, 583] width 21 height 8
click at [167, 486] on div "Eraser" at bounding box center [151, 583] width 53 height 20
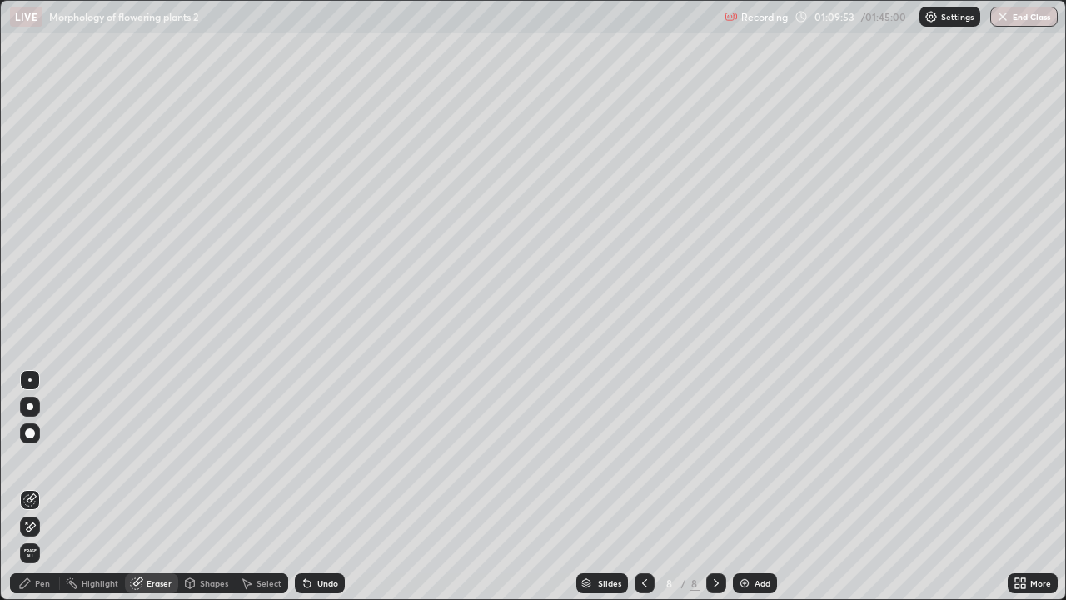
click at [43, 486] on div "Pen" at bounding box center [42, 583] width 15 height 8
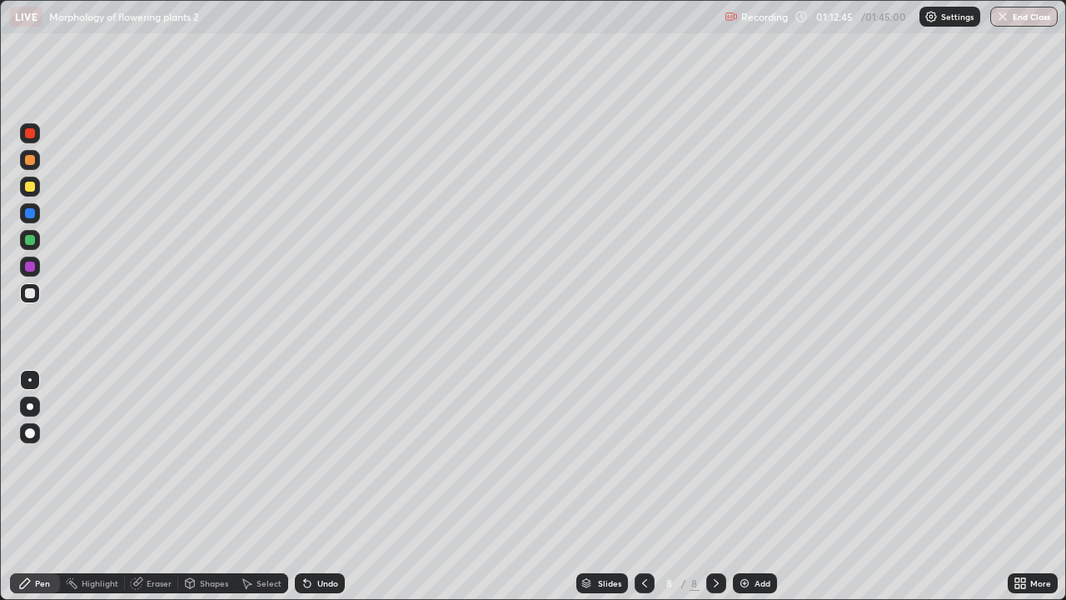
click at [326, 486] on div "Undo" at bounding box center [327, 583] width 21 height 8
click at [331, 486] on div "Undo" at bounding box center [327, 583] width 21 height 8
click at [758, 486] on div "Add" at bounding box center [763, 583] width 16 height 8
click at [321, 486] on div "Undo" at bounding box center [327, 583] width 21 height 8
click at [320, 486] on div "Undo" at bounding box center [327, 583] width 21 height 8
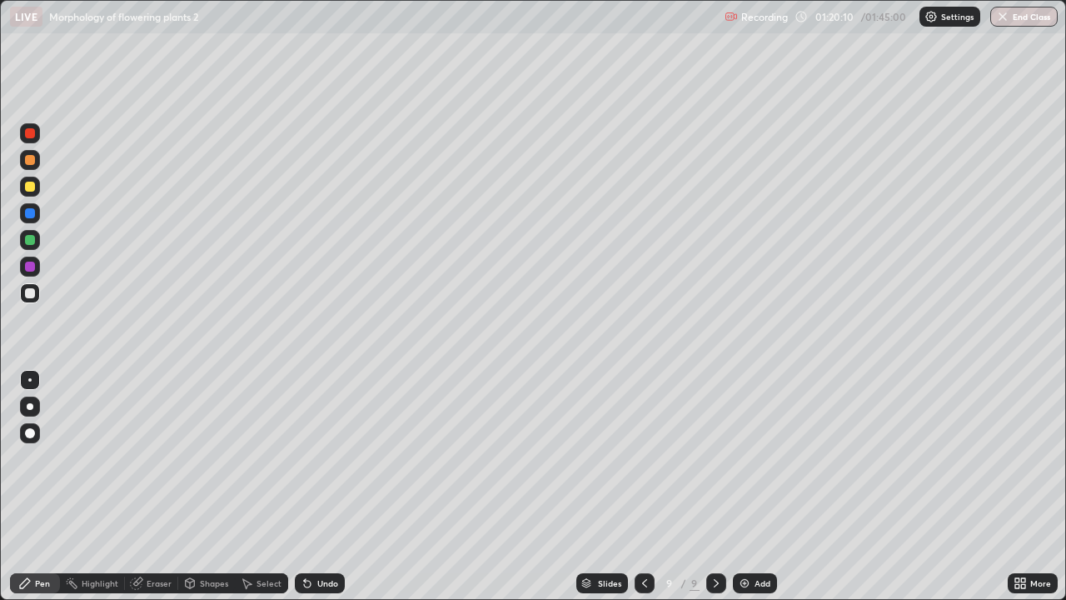
click at [315, 486] on div "Undo" at bounding box center [320, 583] width 50 height 20
click at [323, 486] on div "Undo" at bounding box center [327, 583] width 21 height 8
click at [327, 486] on div "Undo" at bounding box center [327, 583] width 21 height 8
click at [336, 486] on div "Undo" at bounding box center [320, 583] width 50 height 20
click at [329, 486] on div "Undo" at bounding box center [327, 583] width 21 height 8
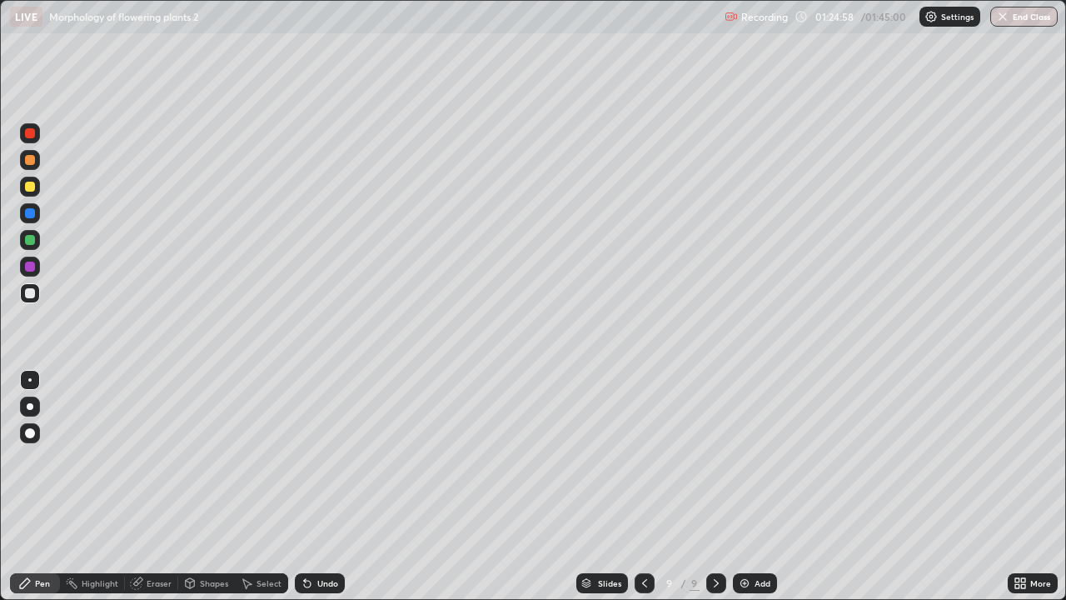
click at [321, 486] on div "Undo" at bounding box center [327, 583] width 21 height 8
click at [331, 486] on div "Undo" at bounding box center [327, 583] width 21 height 8
click at [335, 486] on div "Undo" at bounding box center [327, 583] width 21 height 8
click at [766, 486] on div "Add" at bounding box center [763, 583] width 16 height 8
click at [168, 486] on div "Eraser" at bounding box center [151, 583] width 53 height 20
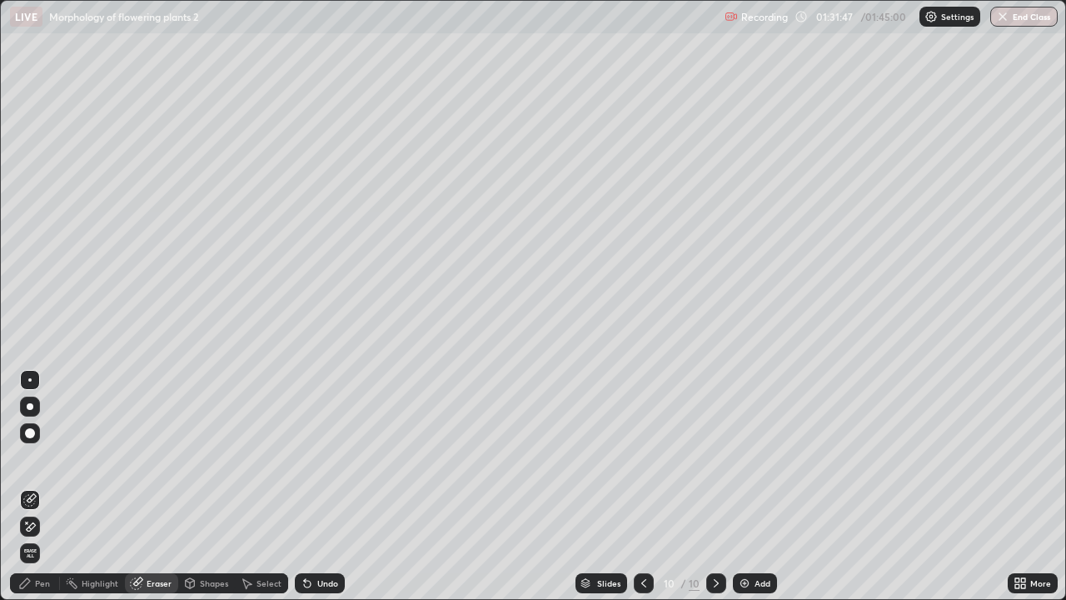
click at [48, 486] on div "Pen" at bounding box center [42, 583] width 15 height 8
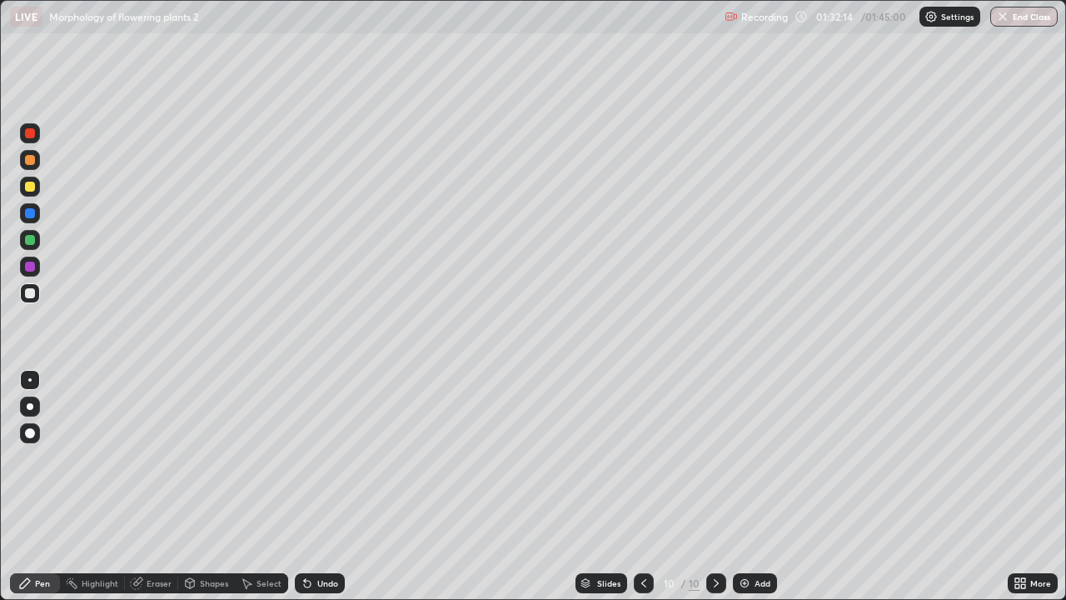
click at [317, 486] on div "Undo" at bounding box center [327, 583] width 21 height 8
click at [331, 486] on div "Undo" at bounding box center [320, 583] width 50 height 20
click at [329, 486] on div "Undo" at bounding box center [327, 583] width 21 height 8
click at [1065, 222] on div "Setting up your live class" at bounding box center [533, 300] width 1066 height 600
click at [1065, 270] on div "Setting up your live class" at bounding box center [533, 300] width 1066 height 600
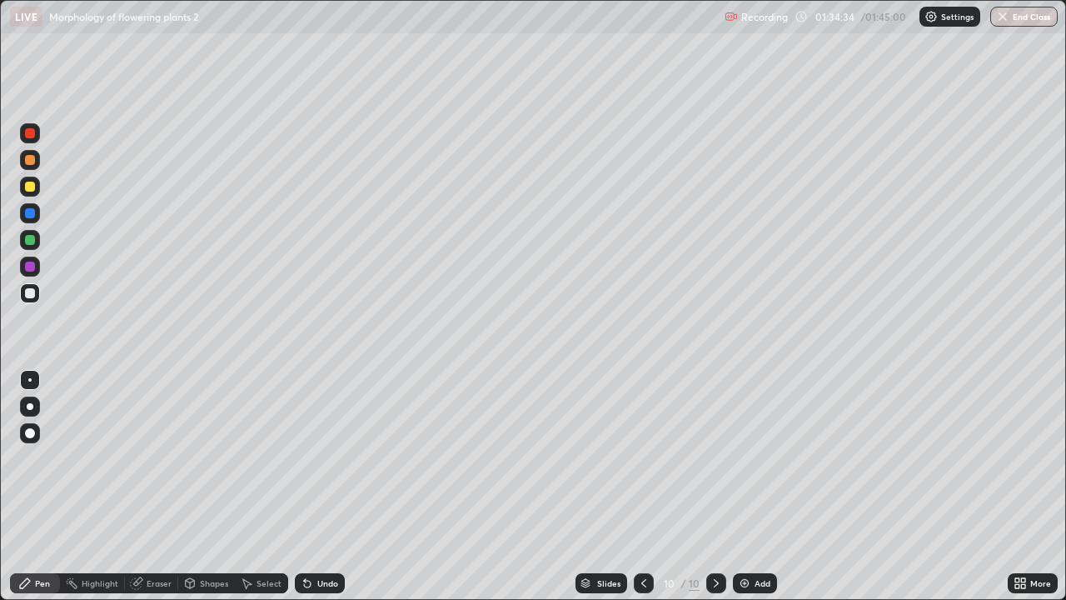
click at [1065, 257] on div "Setting up your live class" at bounding box center [533, 300] width 1066 height 600
click at [1009, 22] on button "End Class" at bounding box center [1023, 17] width 67 height 20
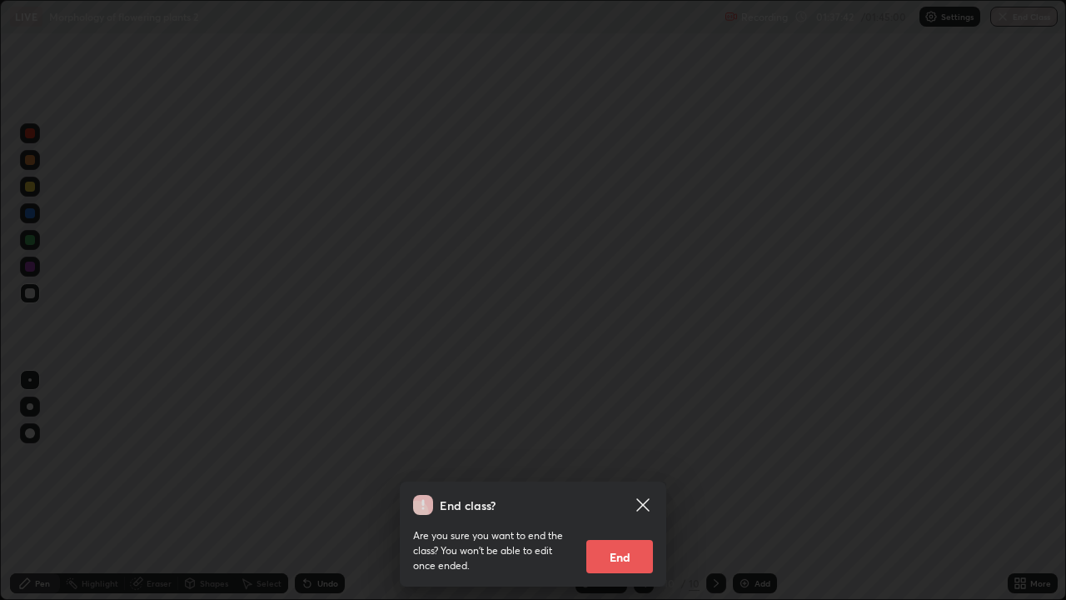
click at [612, 486] on button "End" at bounding box center [619, 556] width 67 height 33
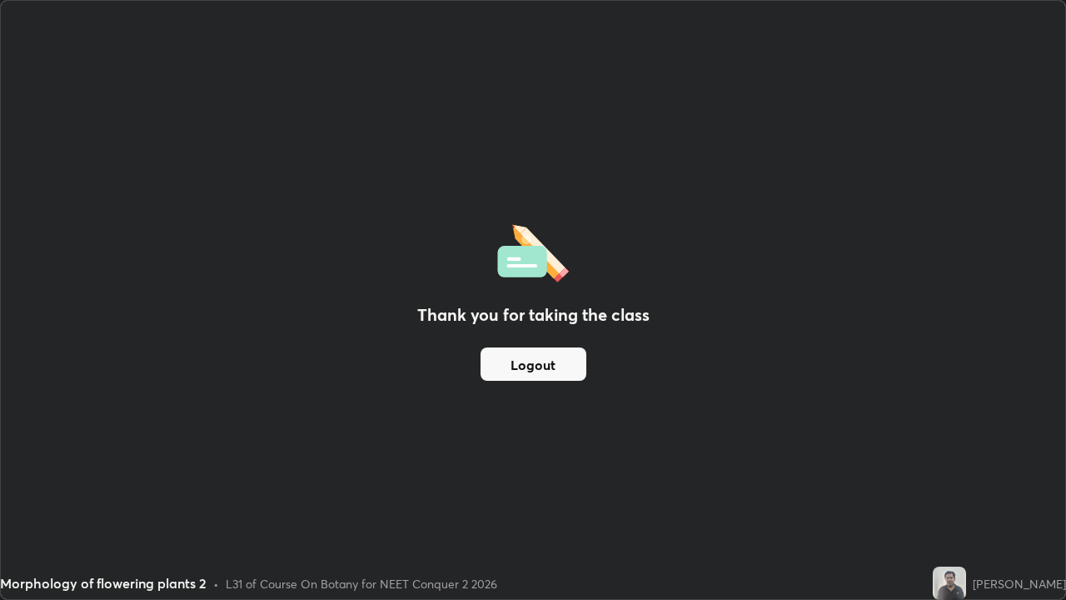
click at [525, 363] on button "Logout" at bounding box center [534, 363] width 106 height 33
